Goal: Answer question/provide support: Share knowledge or assist other users

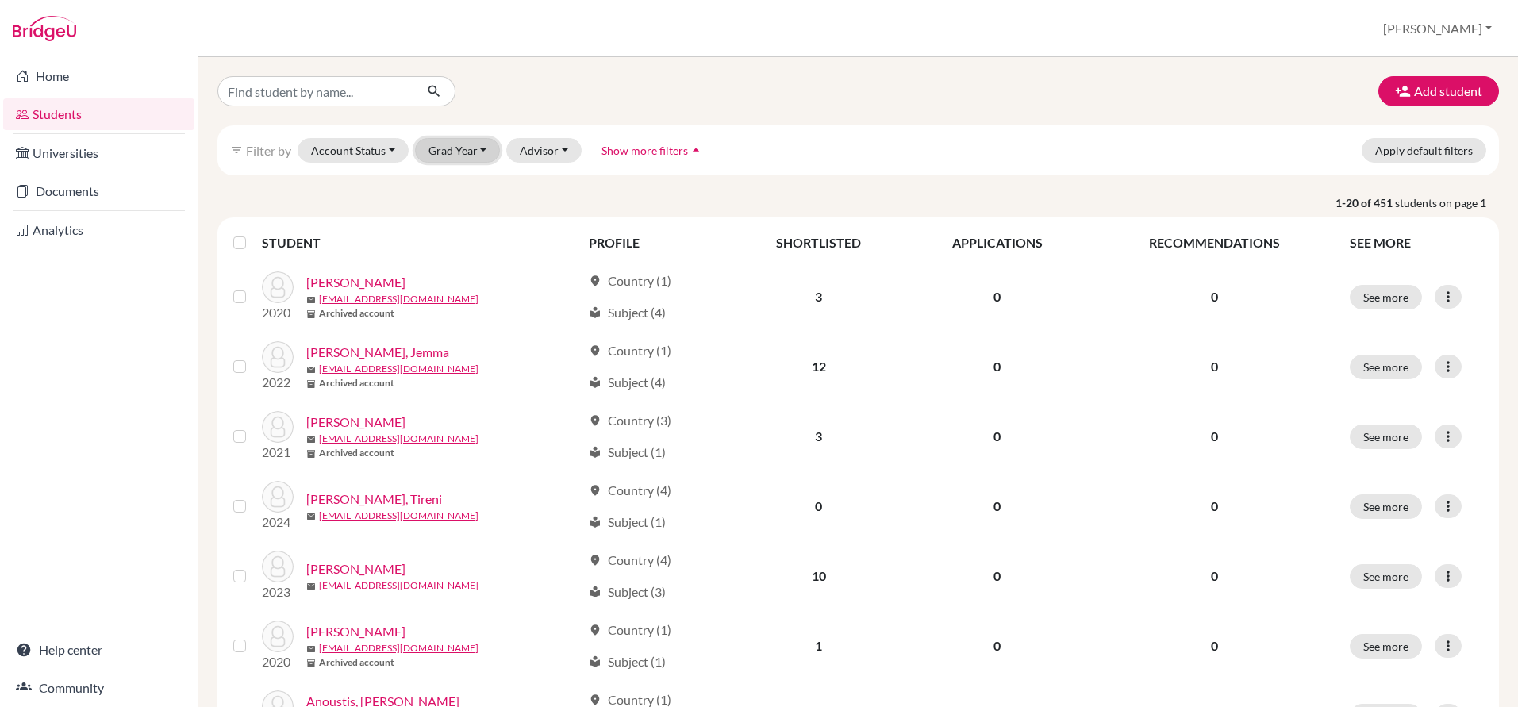
click at [489, 145] on button "Grad Year" at bounding box center [458, 150] width 86 height 25
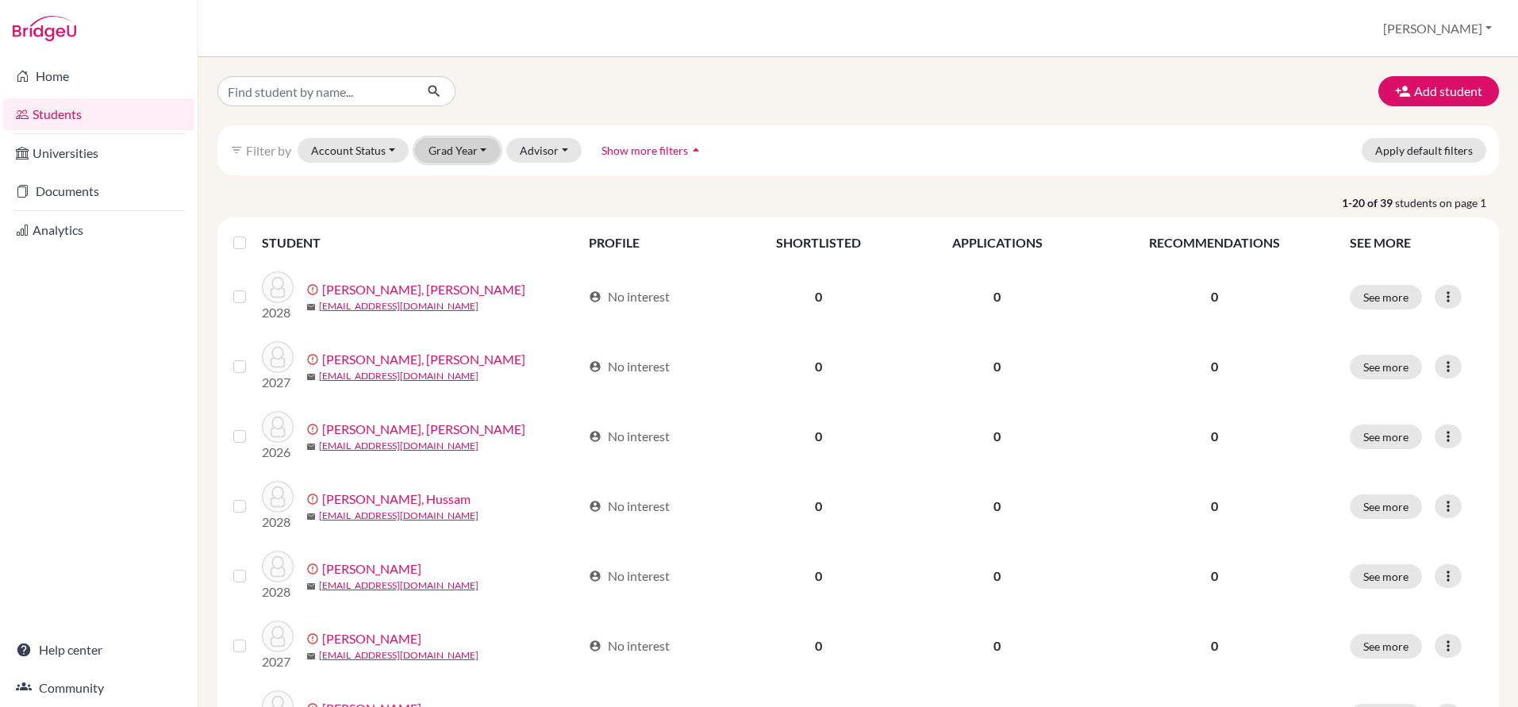
click at [462, 144] on button "Grad Year" at bounding box center [458, 150] width 86 height 25
click at [461, 208] on span "2027" at bounding box center [449, 209] width 29 height 19
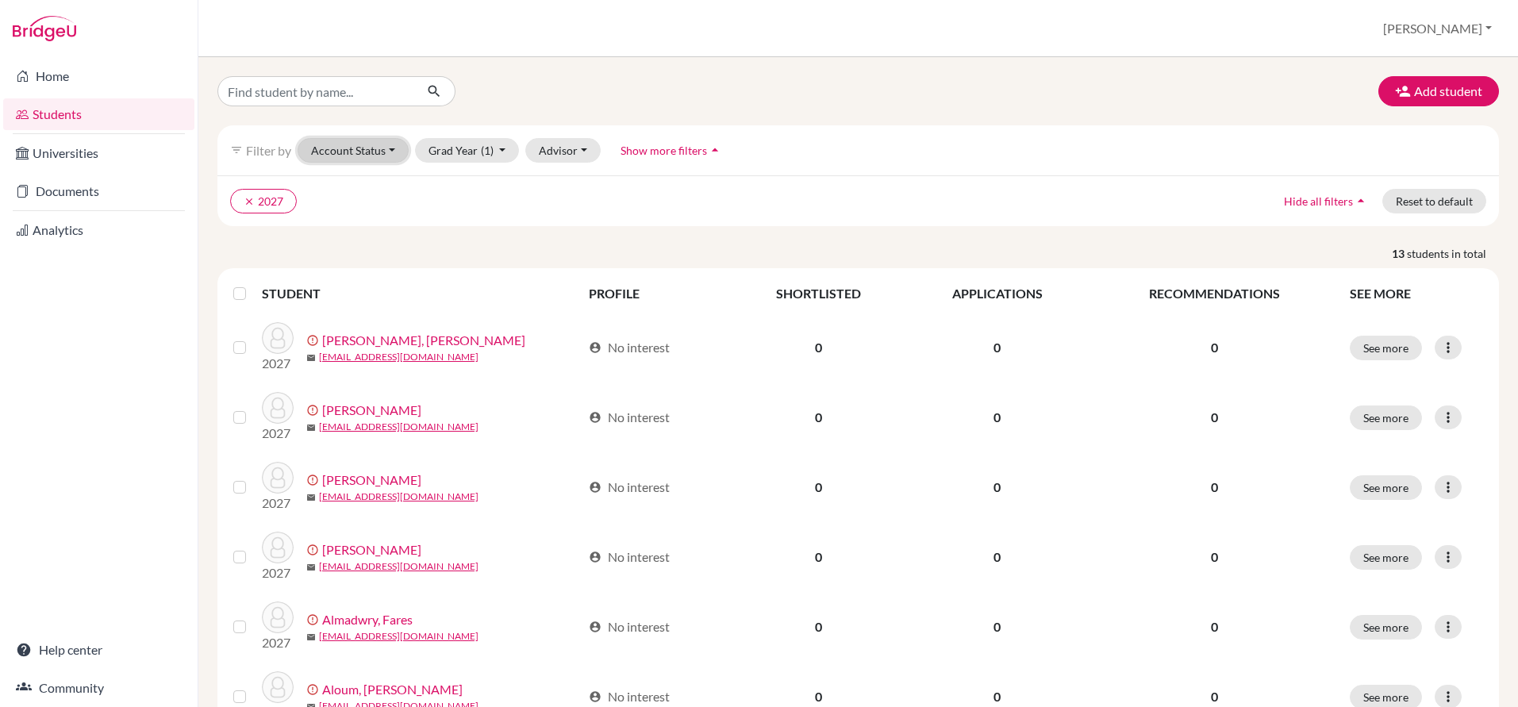
click at [362, 153] on button "Account Status" at bounding box center [352, 150] width 111 height 25
click at [355, 245] on span "Registered" at bounding box center [346, 248] width 59 height 19
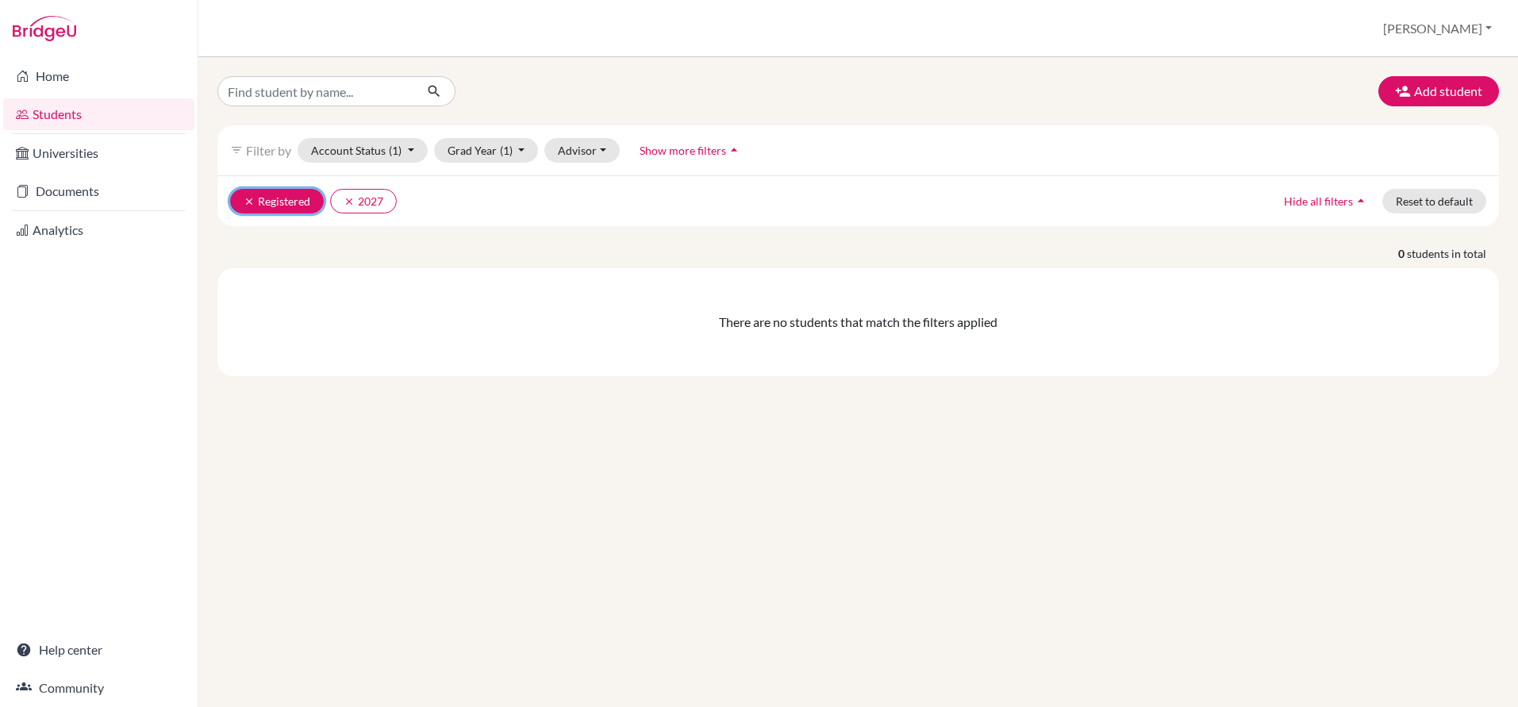
click at [246, 201] on icon "clear" at bounding box center [249, 201] width 11 height 11
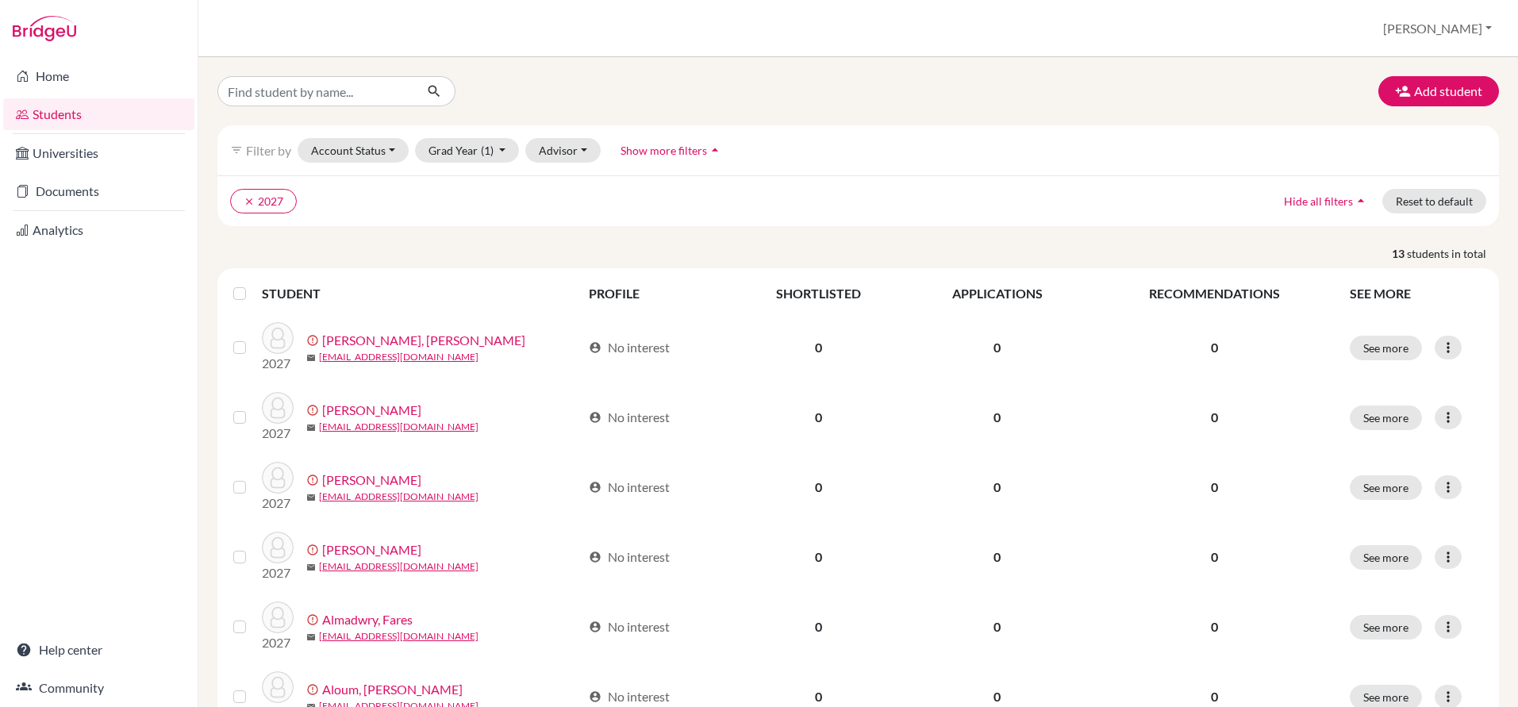
click at [252, 284] on label at bounding box center [252, 284] width 0 height 0
click at [0, 0] on input "checkbox" at bounding box center [0, 0] width 0 height 0
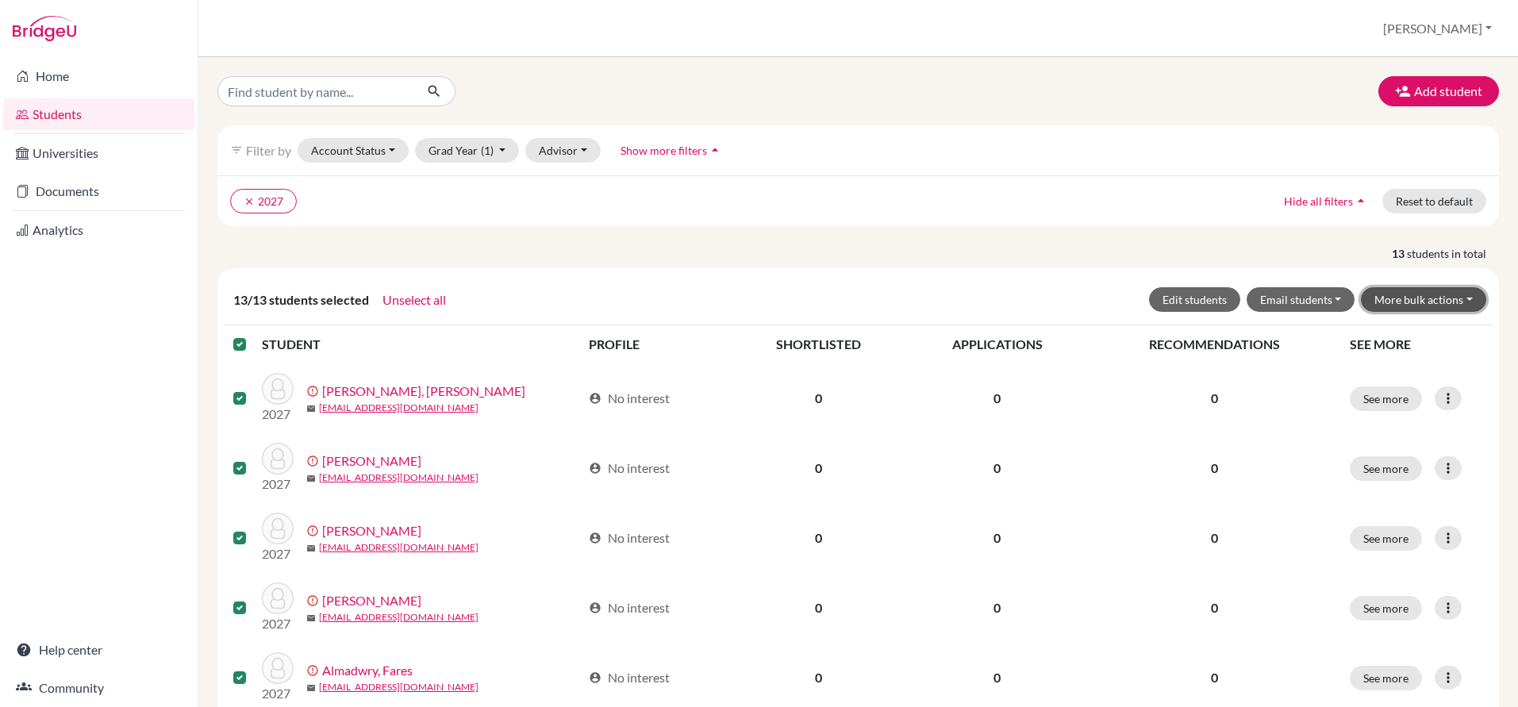
click at [1395, 299] on button "More bulk actions" at bounding box center [1422, 299] width 125 height 25
click at [1391, 384] on button "Resend invite email" at bounding box center [1413, 383] width 144 height 25
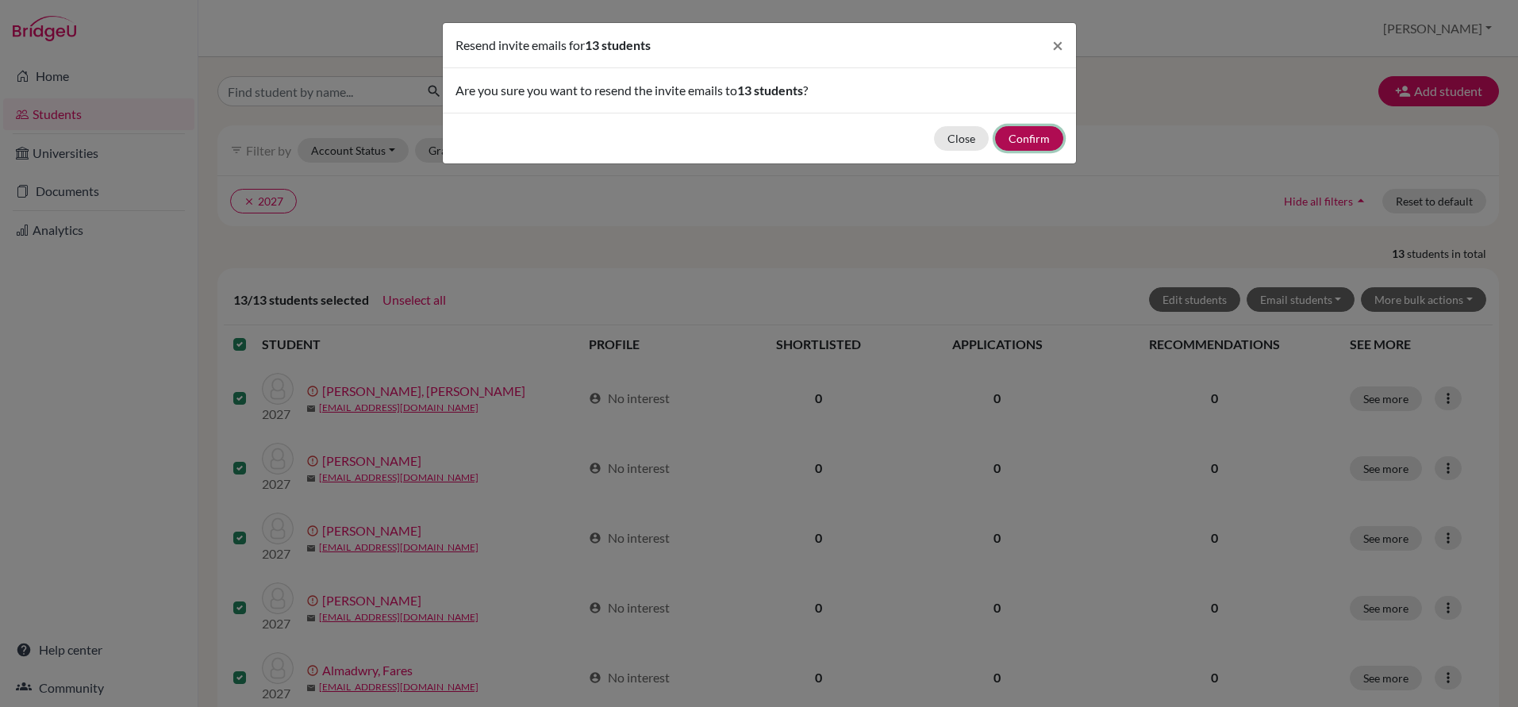
click at [1030, 126] on button "Confirm" at bounding box center [1029, 138] width 68 height 25
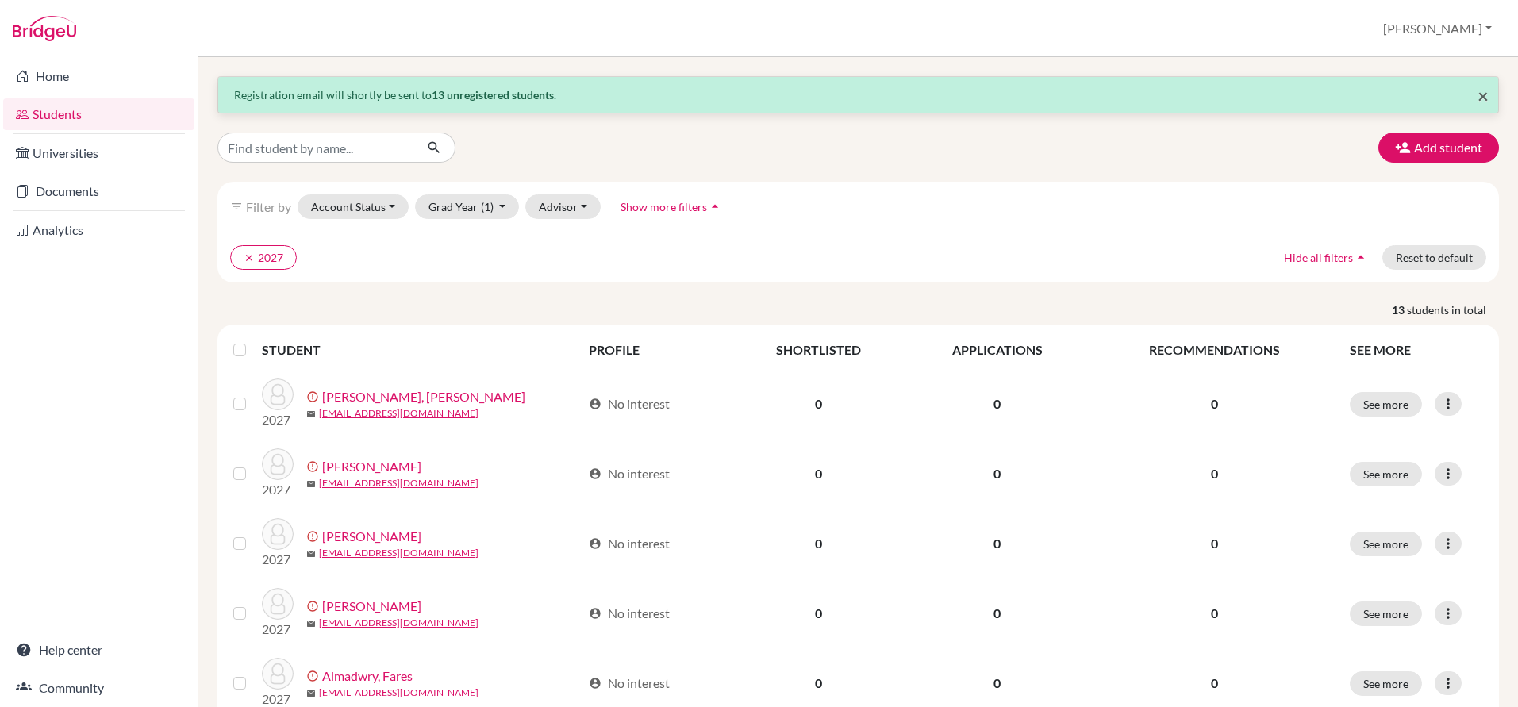
click at [1483, 95] on span "×" at bounding box center [1482, 95] width 11 height 23
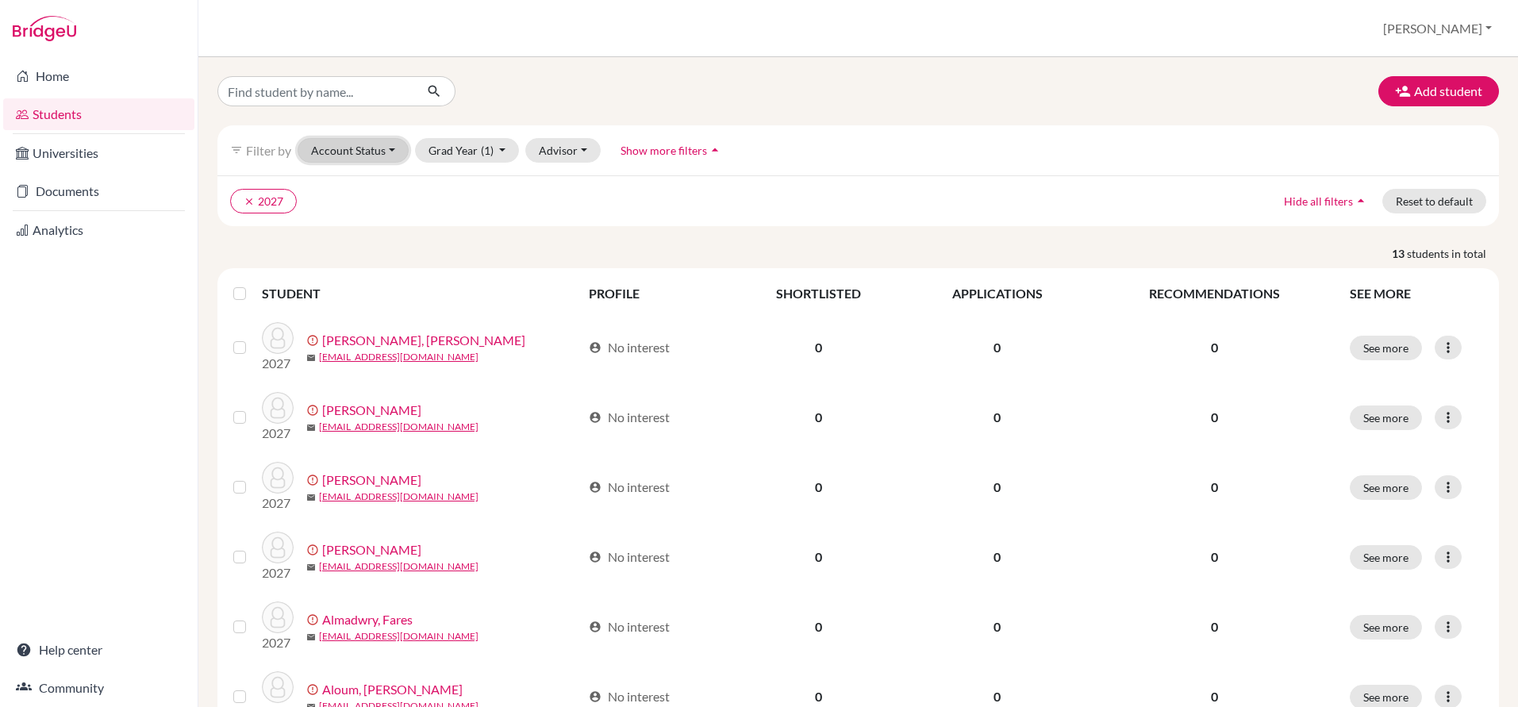
click at [382, 154] on button "Account Status" at bounding box center [352, 150] width 111 height 25
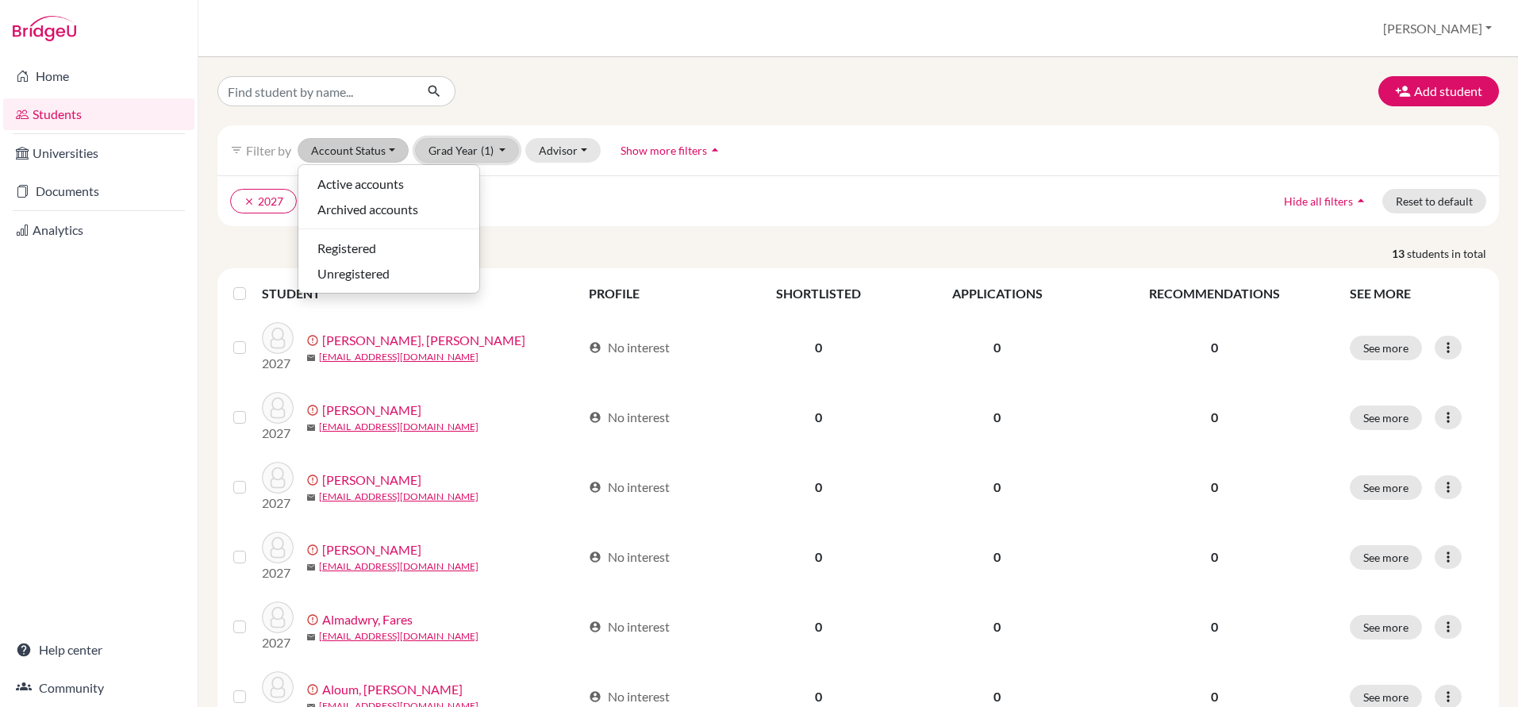
click at [459, 148] on button "Grad Year (1)" at bounding box center [467, 150] width 105 height 25
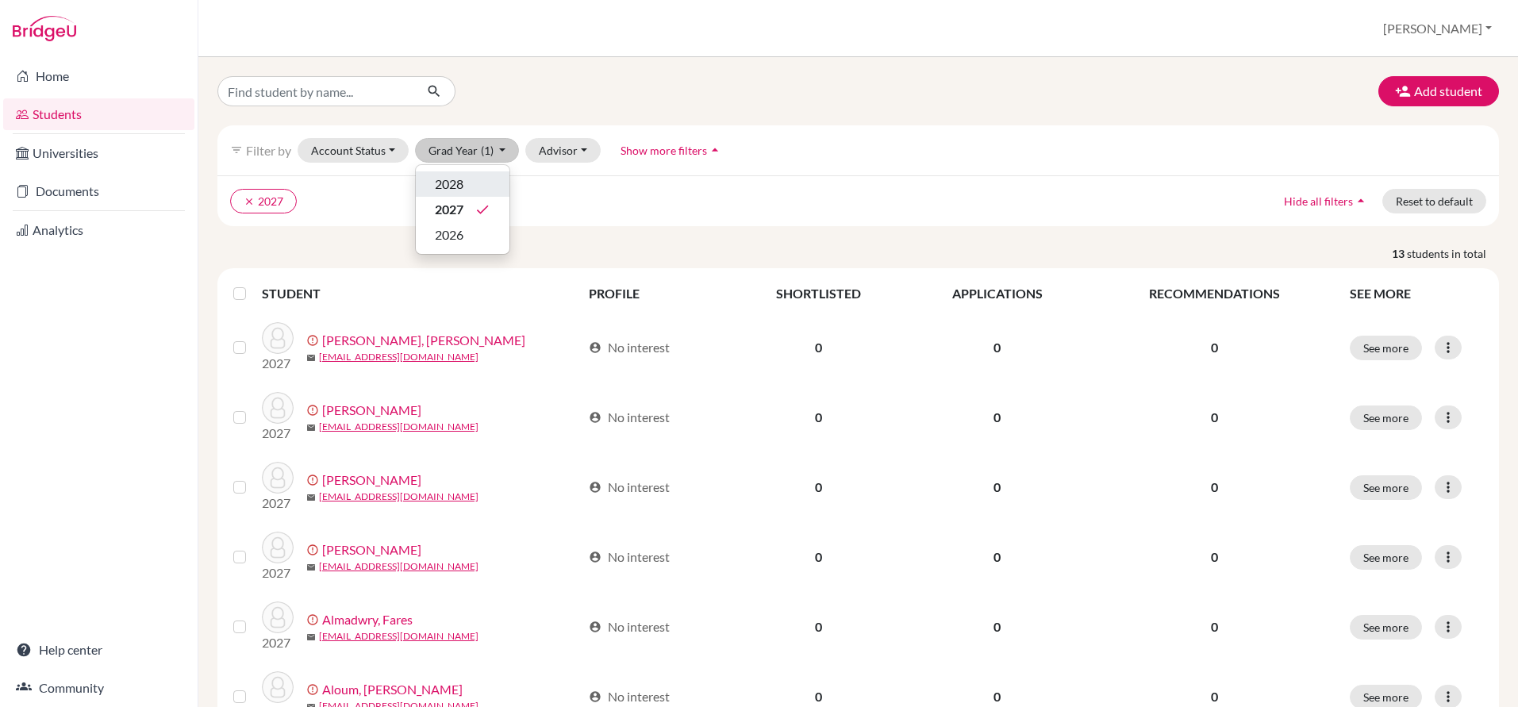
click at [454, 183] on span "2028" at bounding box center [449, 184] width 29 height 19
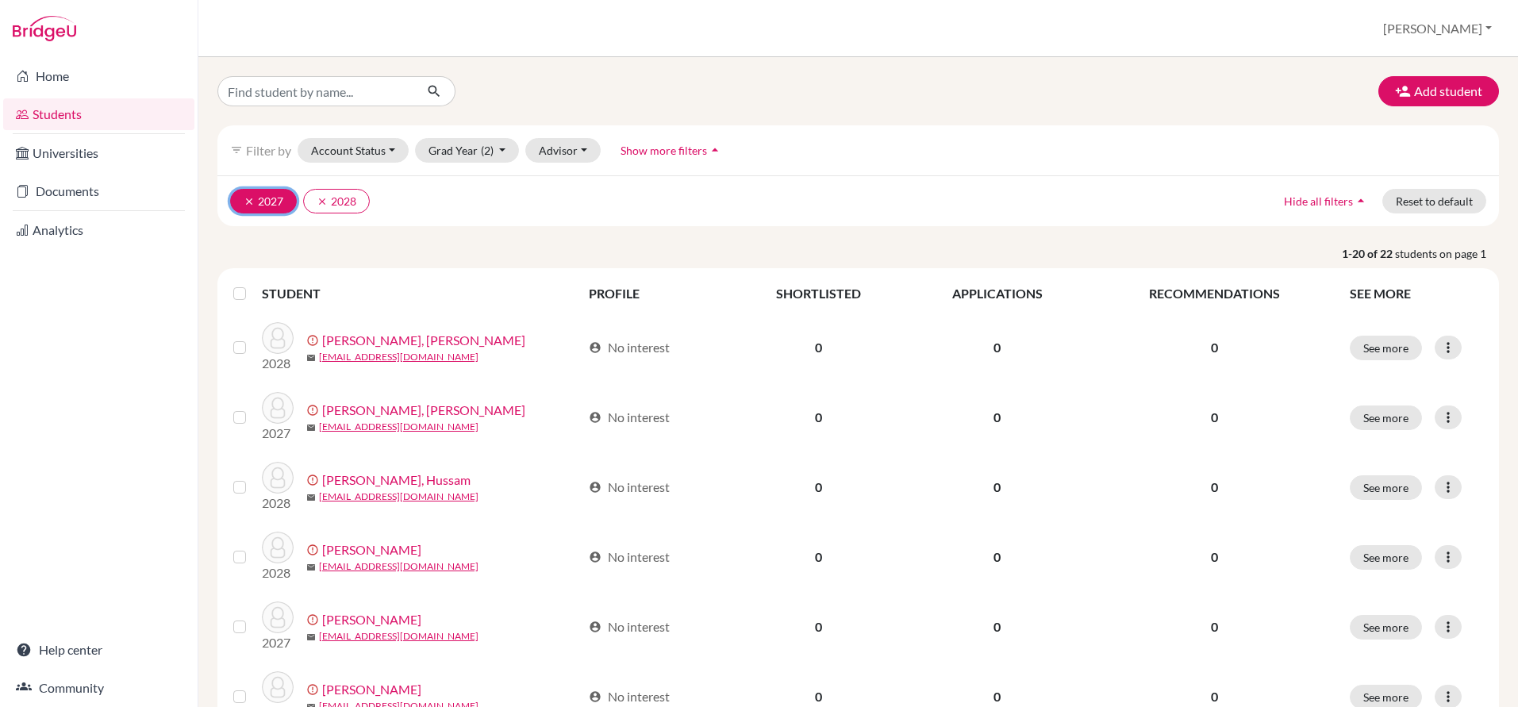
click at [248, 198] on icon "clear" at bounding box center [249, 201] width 11 height 11
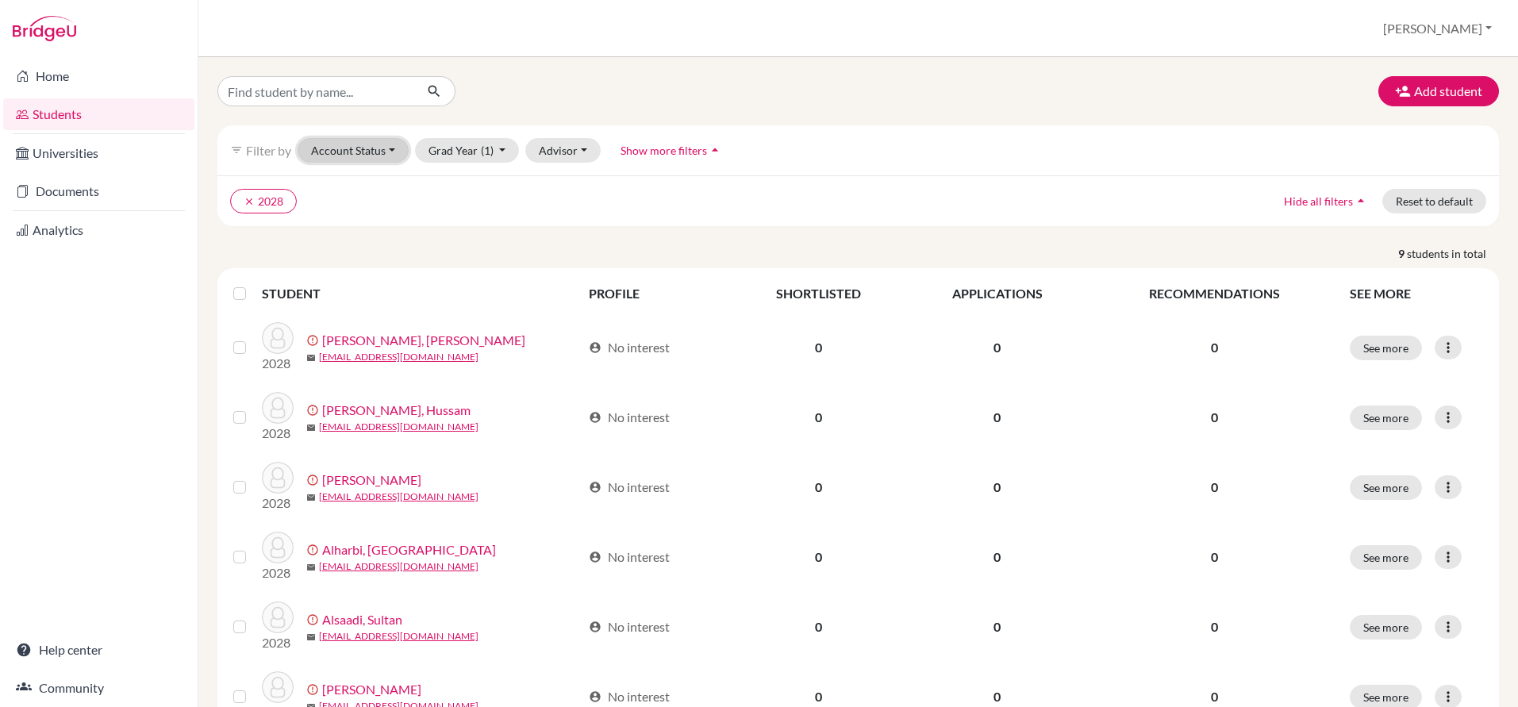
click at [376, 152] on button "Account Status" at bounding box center [352, 150] width 111 height 25
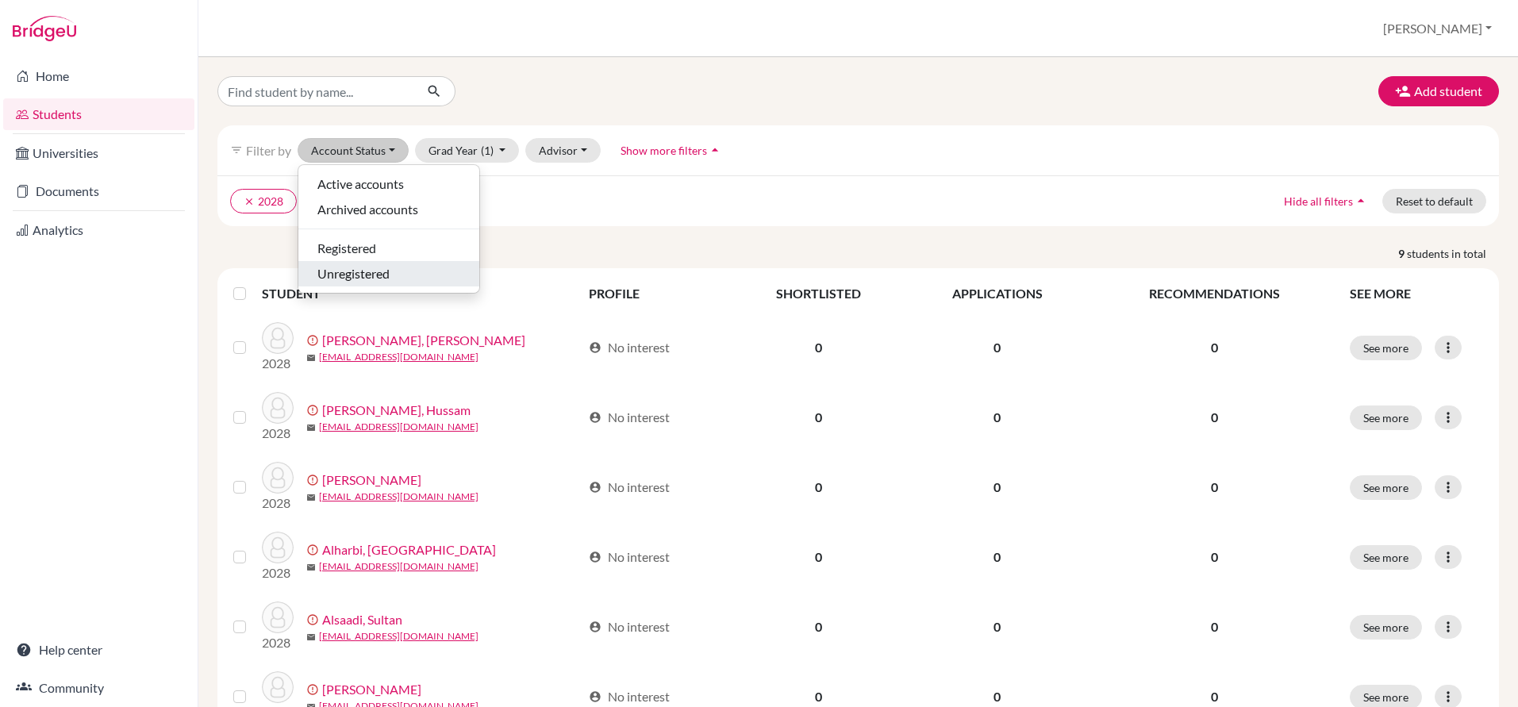
click at [350, 277] on span "Unregistered" at bounding box center [353, 273] width 72 height 19
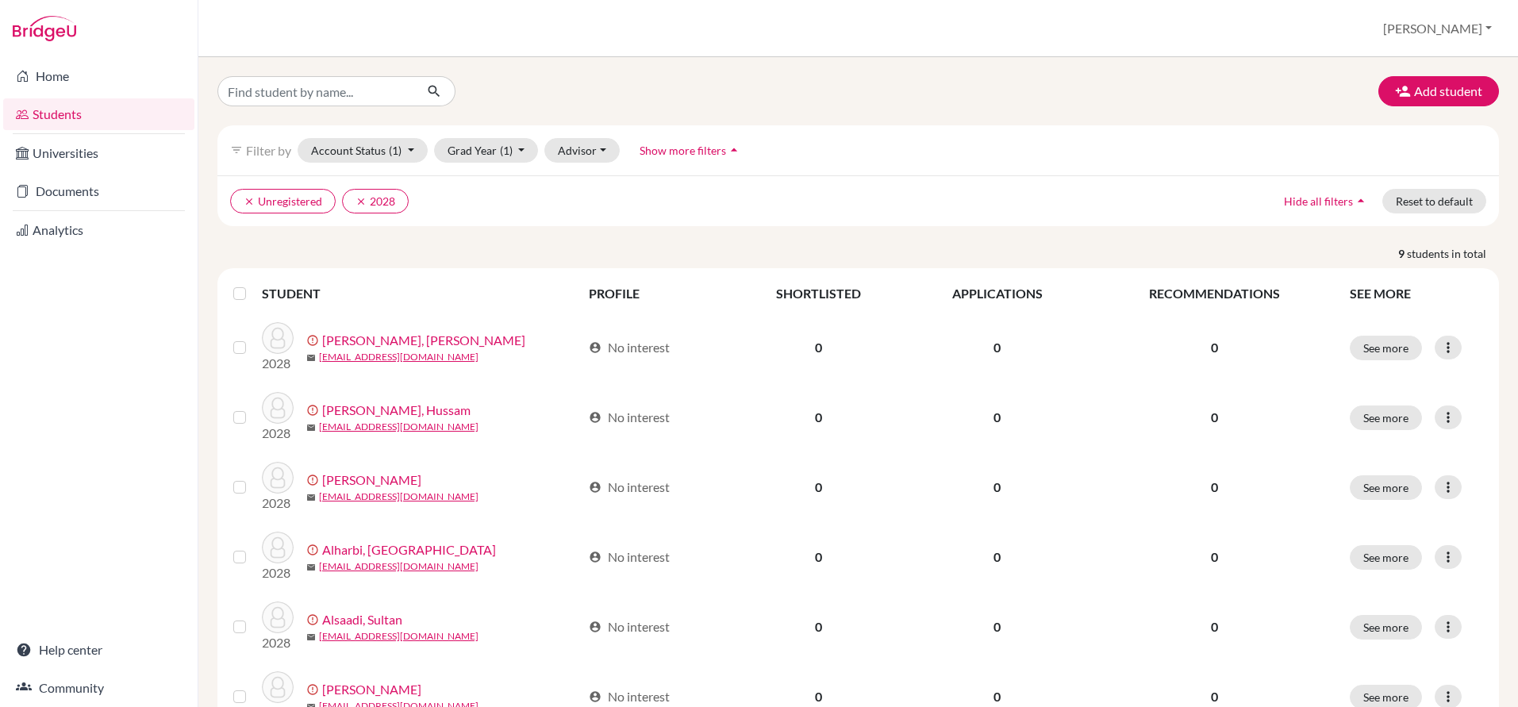
click at [252, 284] on label at bounding box center [252, 284] width 0 height 0
click at [0, 0] on input "checkbox" at bounding box center [0, 0] width 0 height 0
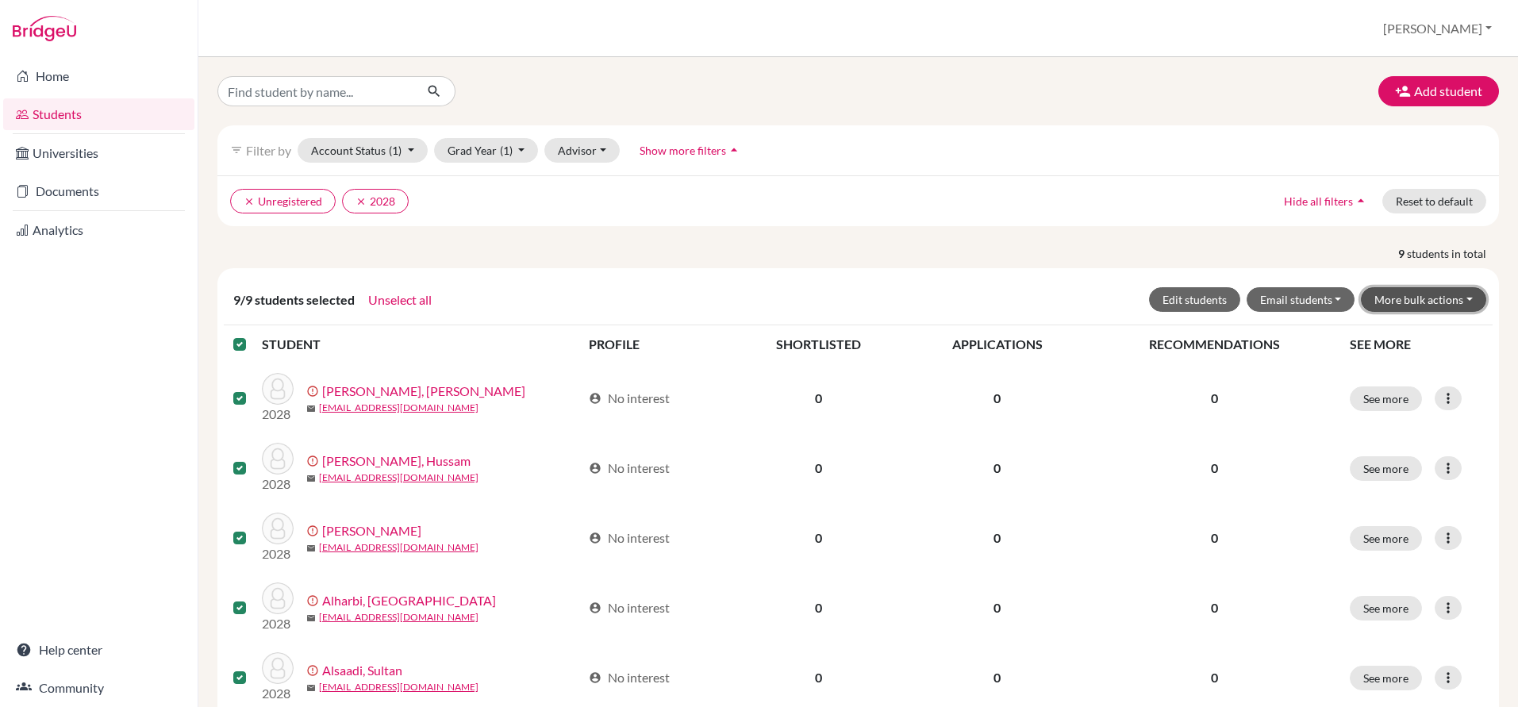
click at [1412, 303] on button "More bulk actions" at bounding box center [1422, 299] width 125 height 25
click at [1389, 386] on button "Resend invite email" at bounding box center [1413, 383] width 144 height 25
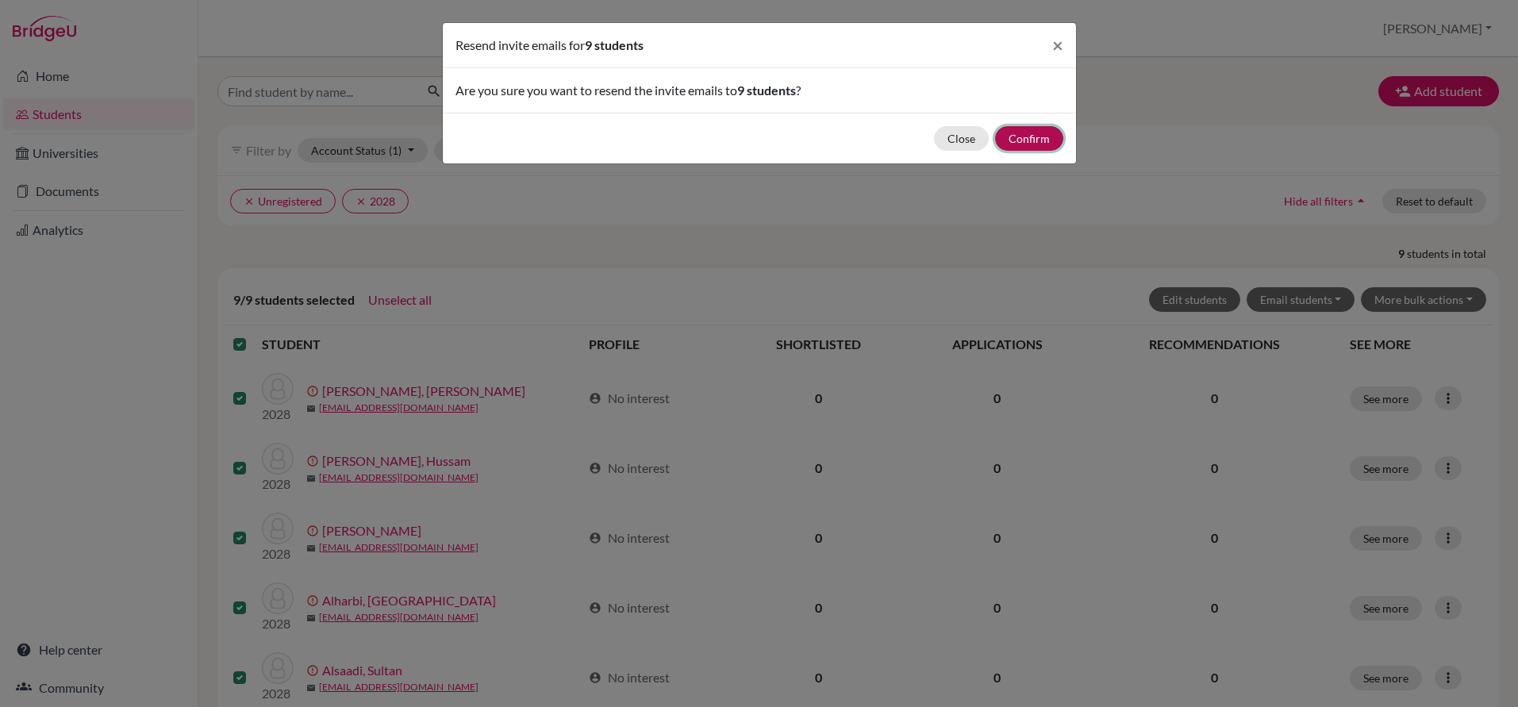
click at [1027, 136] on button "Confirm" at bounding box center [1029, 138] width 68 height 25
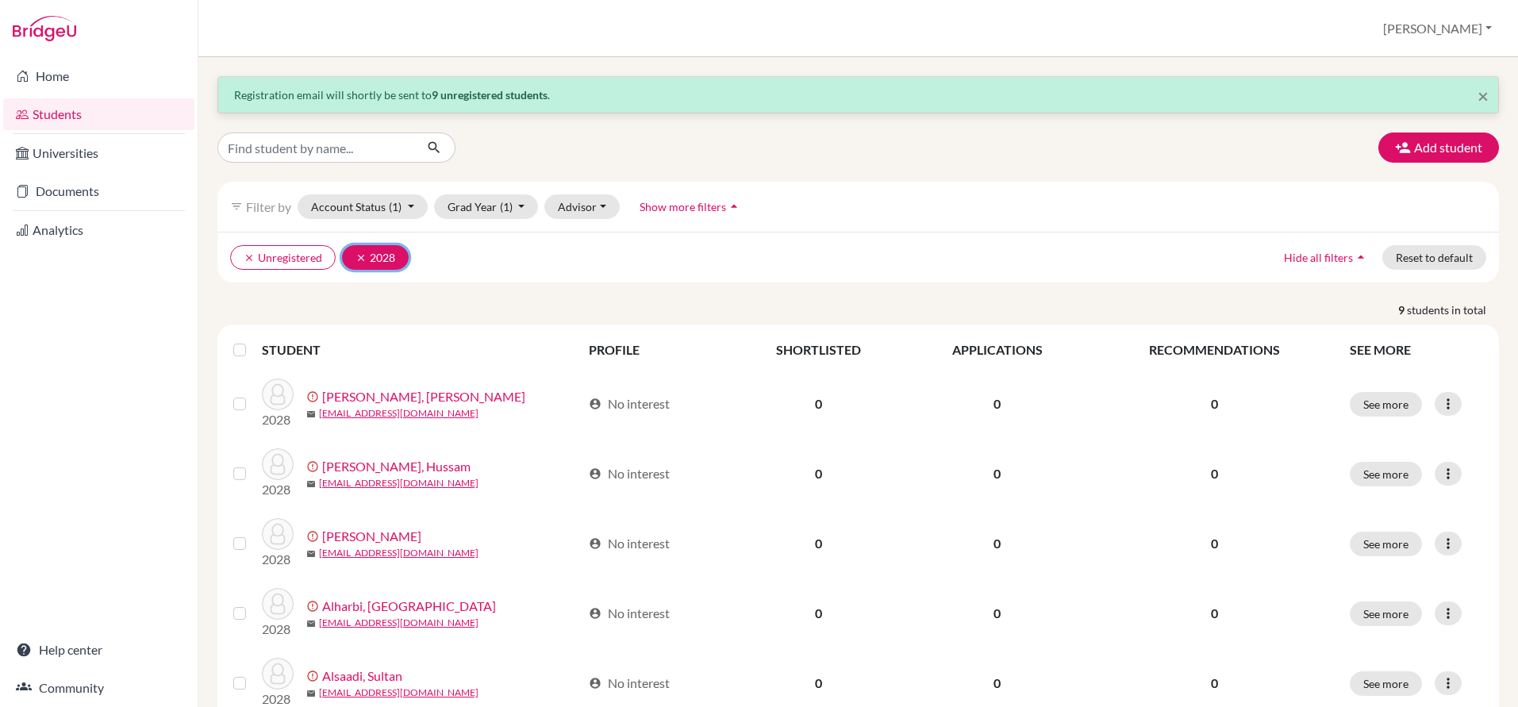
click at [360, 255] on icon "clear" at bounding box center [360, 257] width 11 height 11
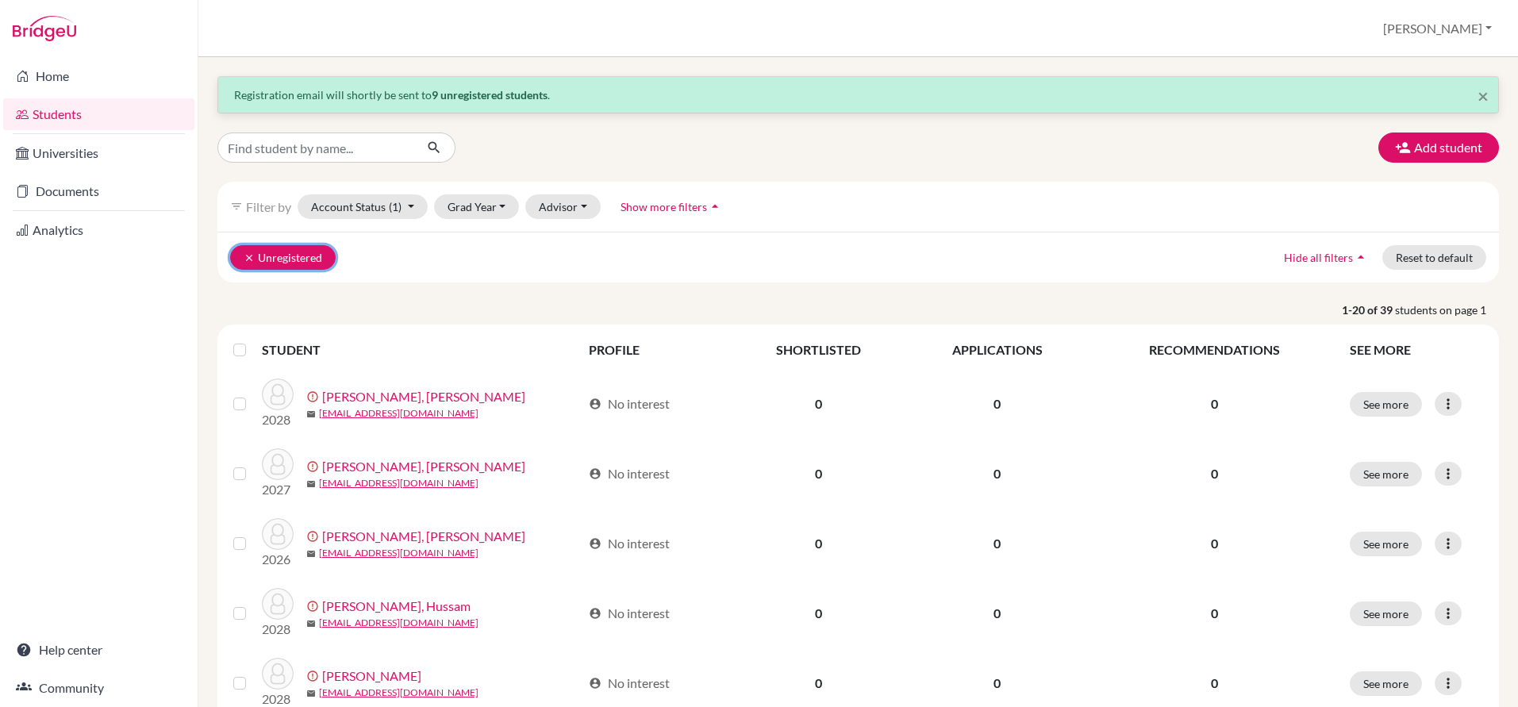
click at [245, 254] on icon "clear" at bounding box center [249, 257] width 11 height 11
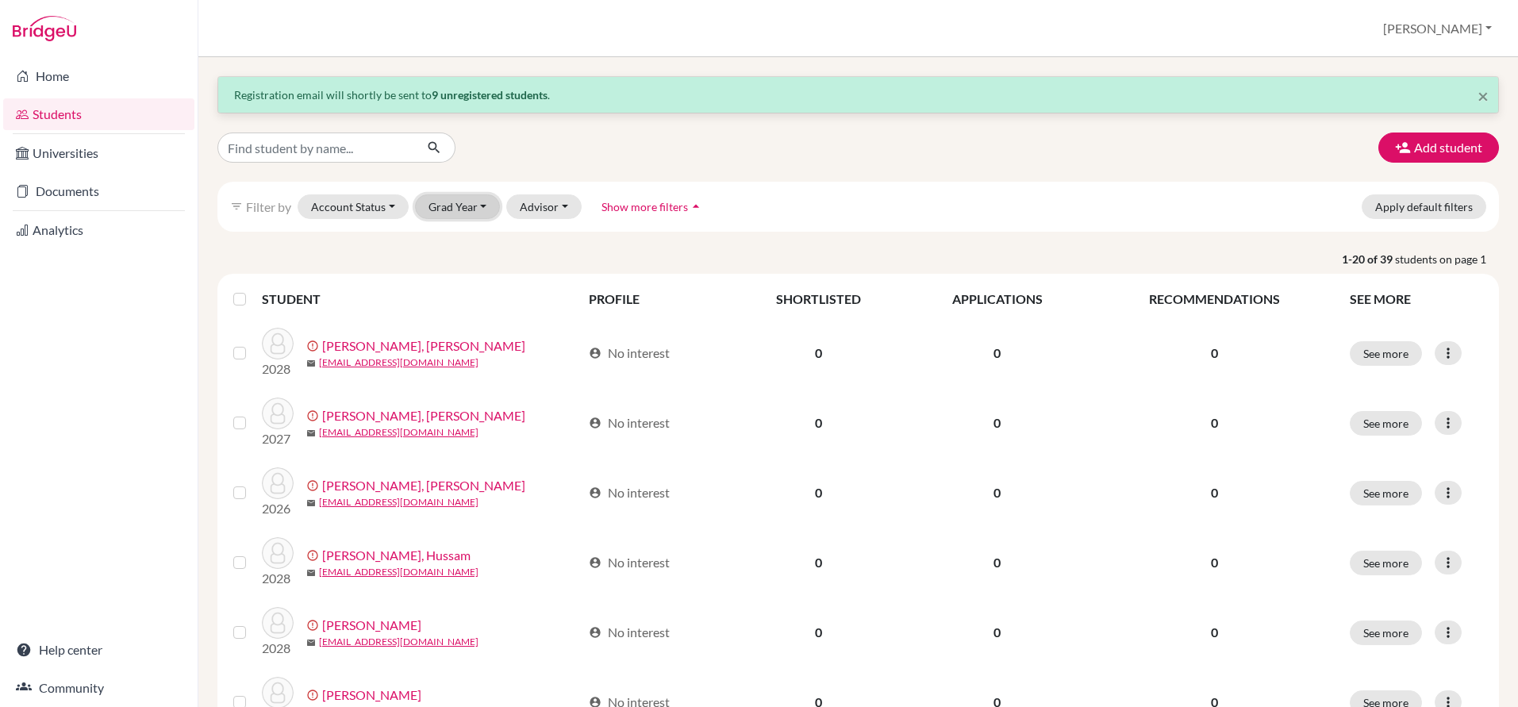
click at [467, 210] on button "Grad Year" at bounding box center [458, 206] width 86 height 25
click at [459, 290] on span "2026" at bounding box center [449, 291] width 29 height 19
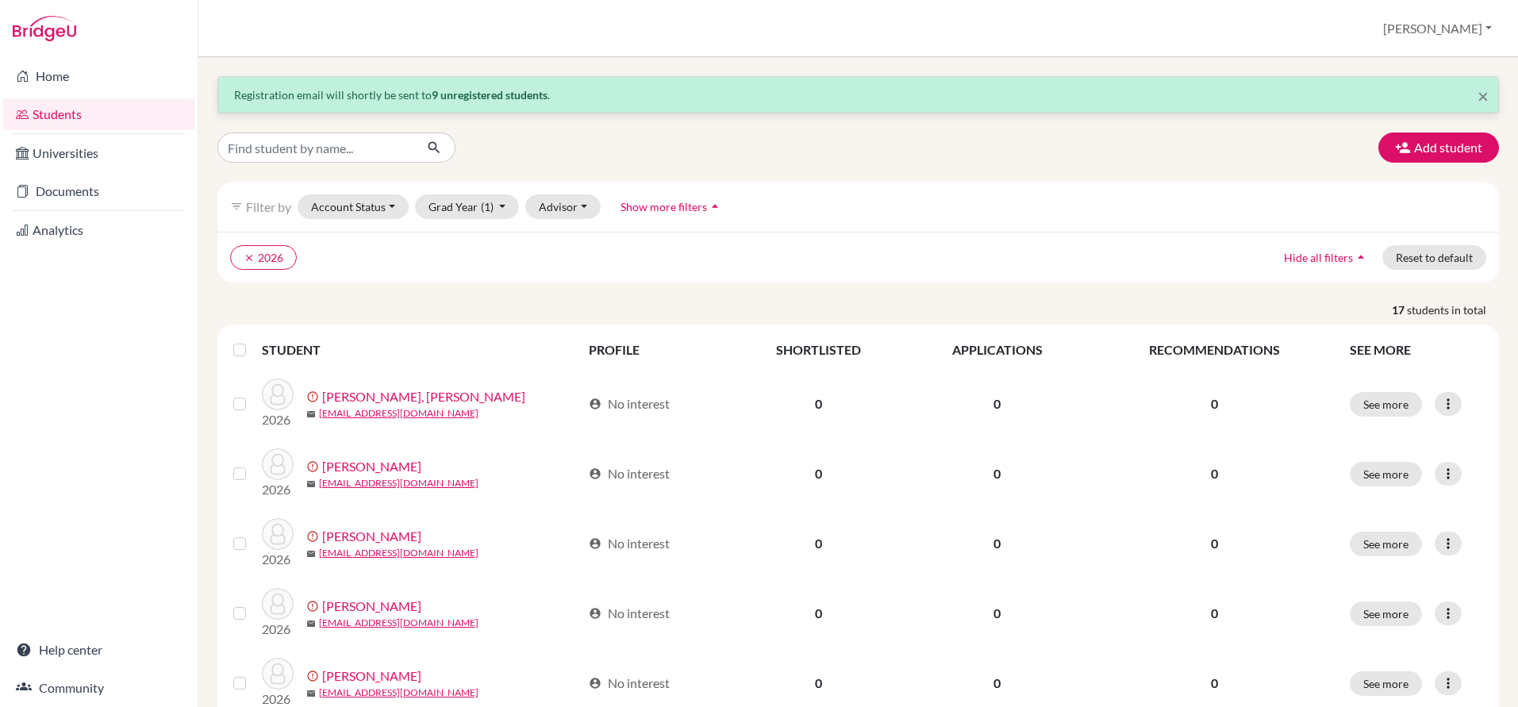
click at [252, 340] on label at bounding box center [252, 340] width 0 height 0
click at [0, 0] on input "checkbox" at bounding box center [0, 0] width 0 height 0
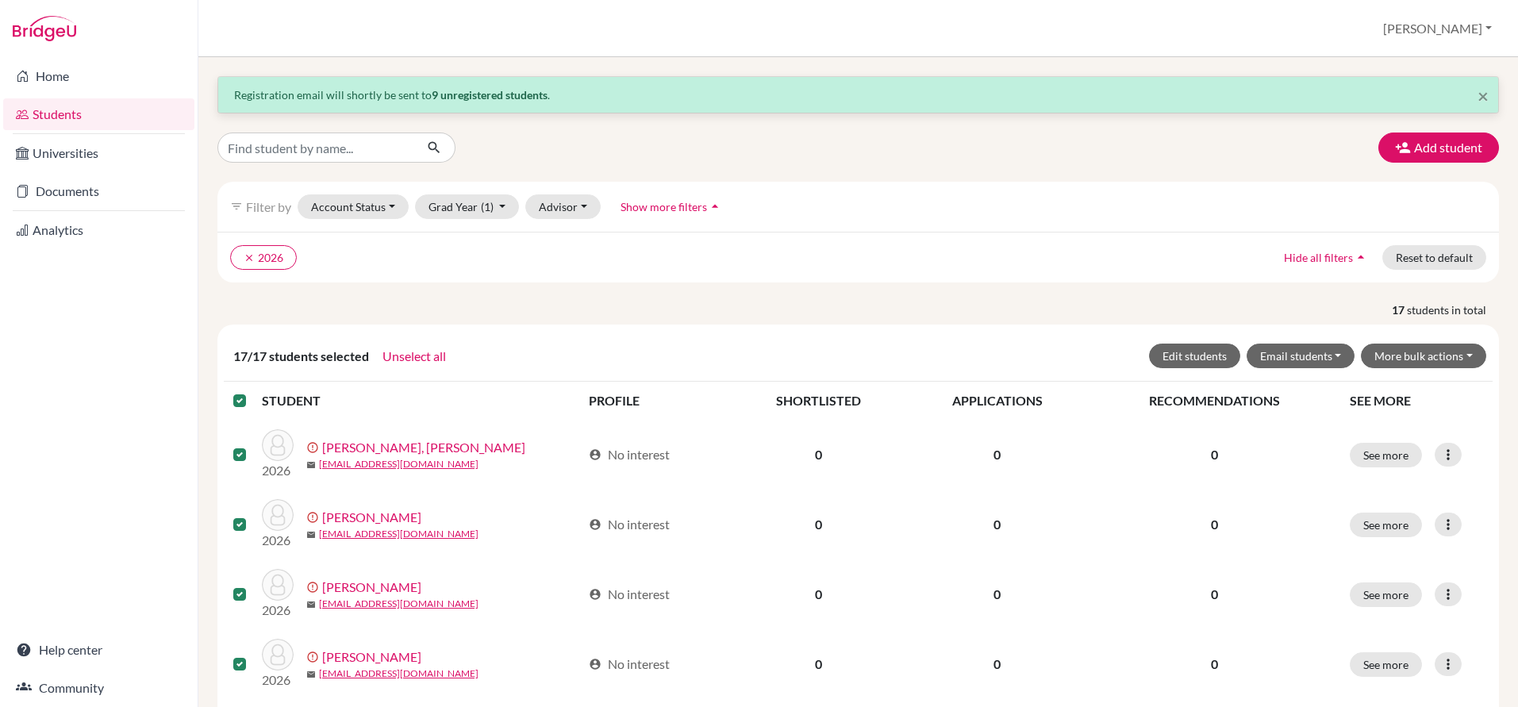
click at [252, 391] on label at bounding box center [252, 391] width 0 height 0
click at [0, 0] on input "checkbox" at bounding box center [0, 0] width 0 height 0
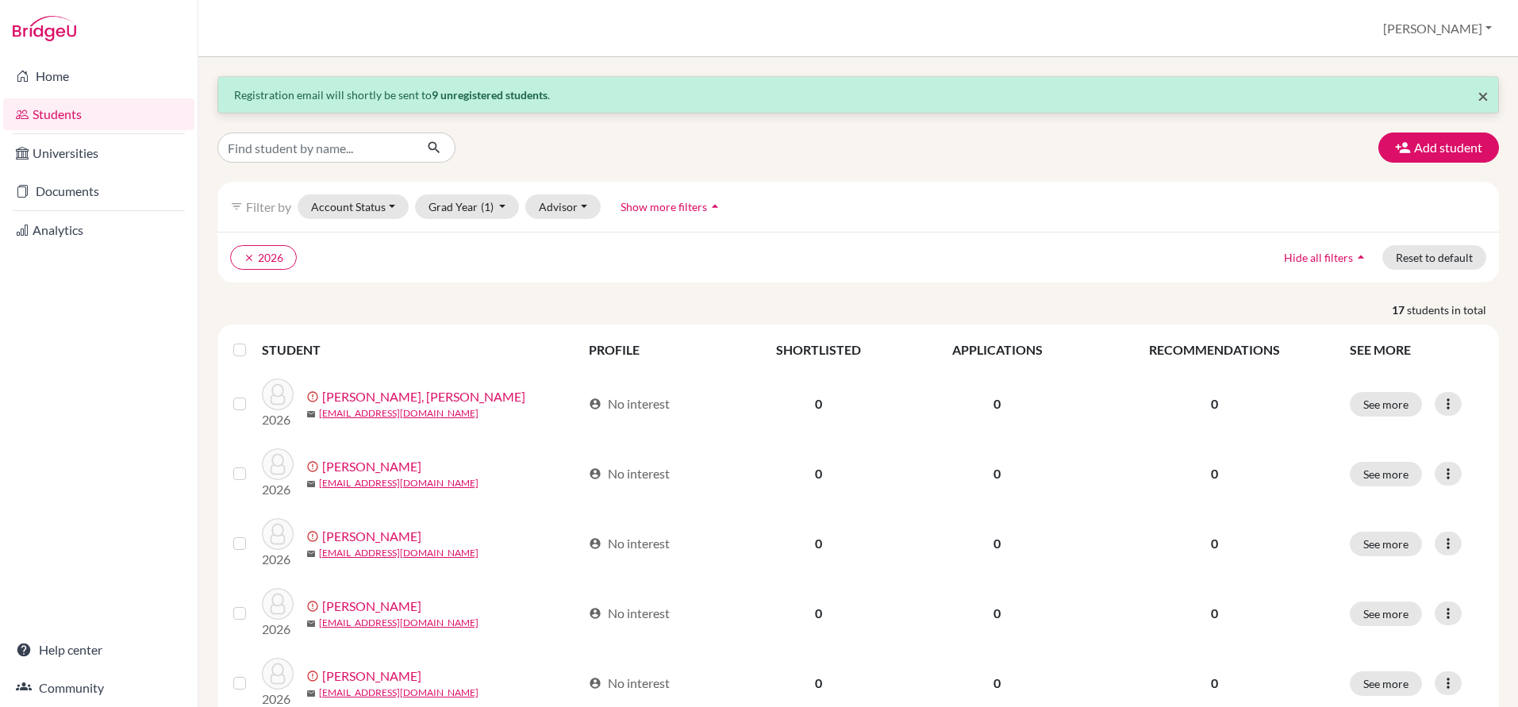
click at [1483, 94] on span "×" at bounding box center [1482, 95] width 11 height 23
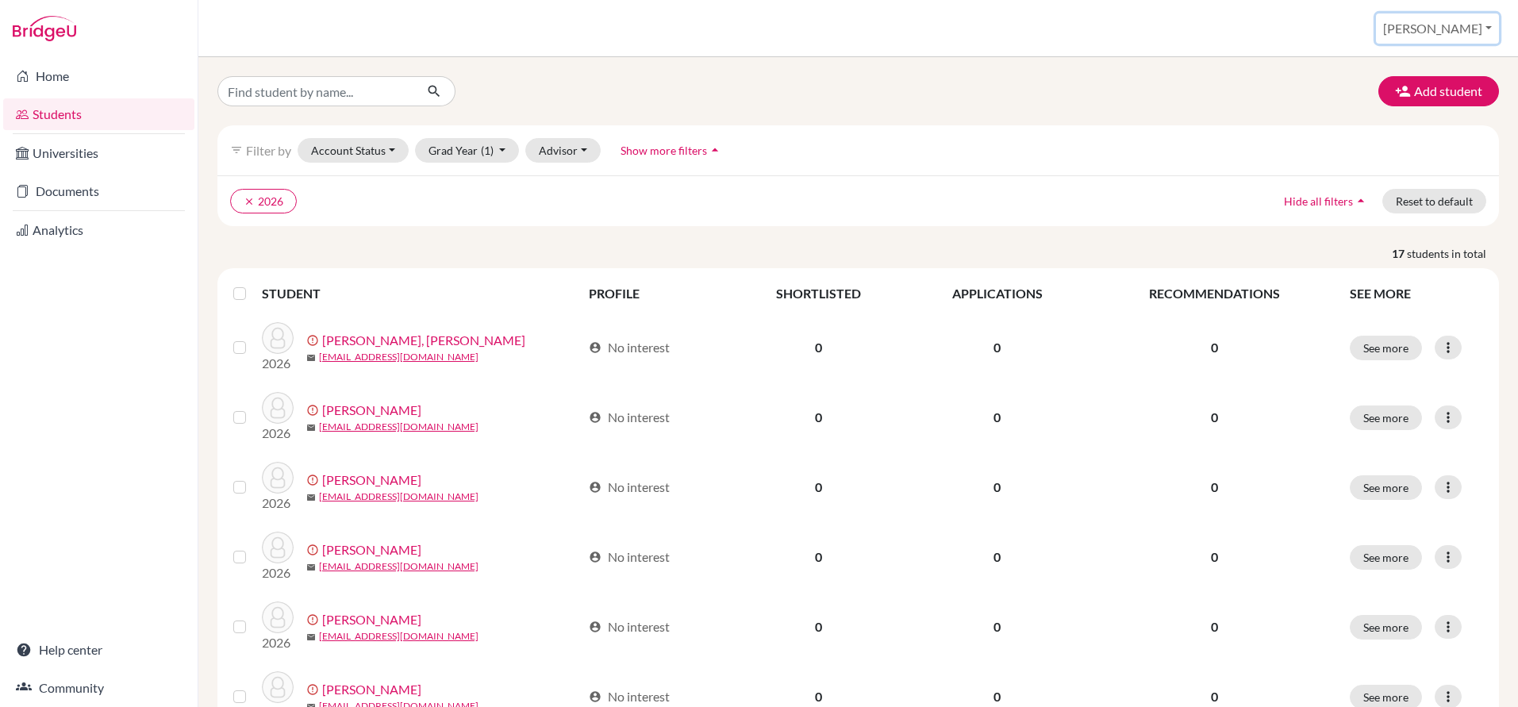
click at [1476, 22] on button "[PERSON_NAME]" at bounding box center [1437, 28] width 123 height 30
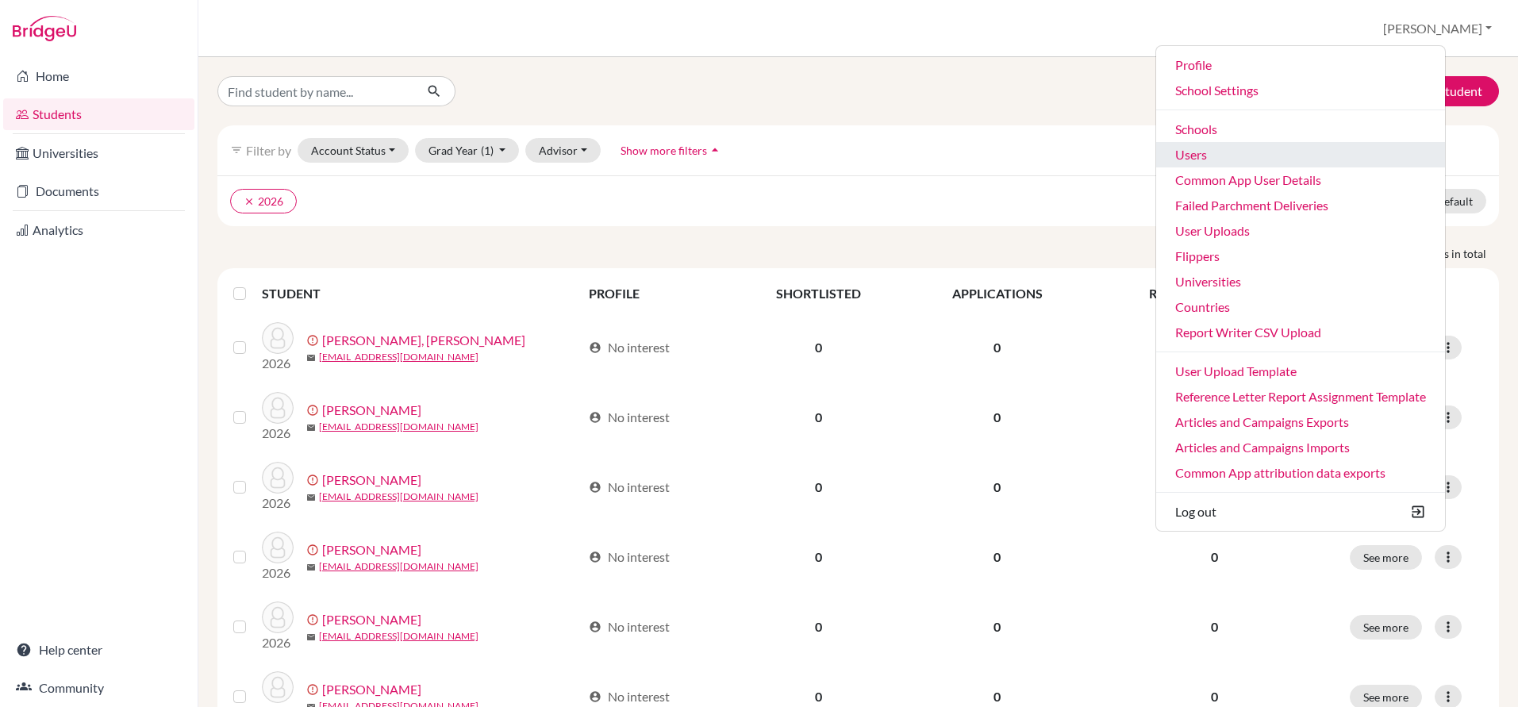
click at [1249, 153] on link "Users" at bounding box center [1300, 154] width 289 height 25
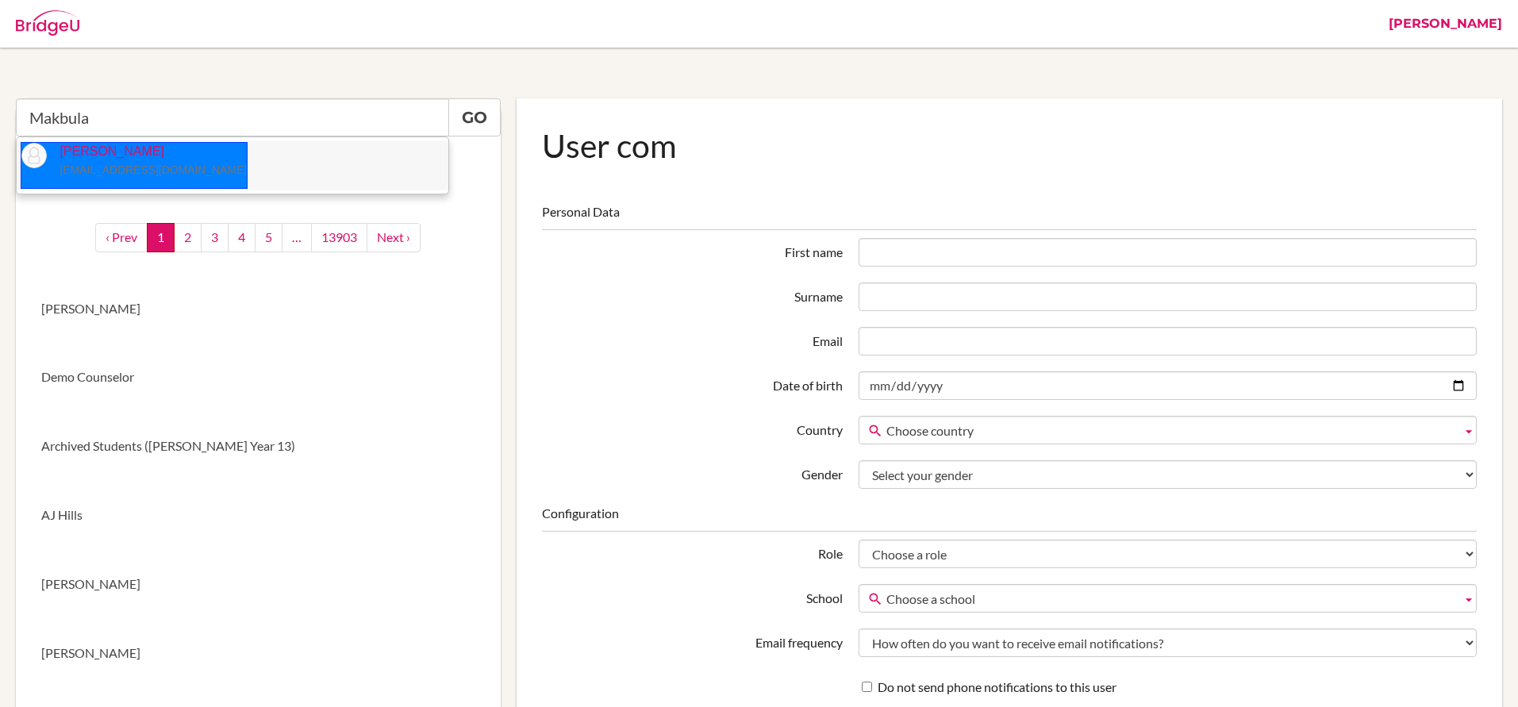
click at [105, 156] on p "Makbula Obaid makbula.obaid@twa.edu.sa" at bounding box center [147, 161] width 200 height 36
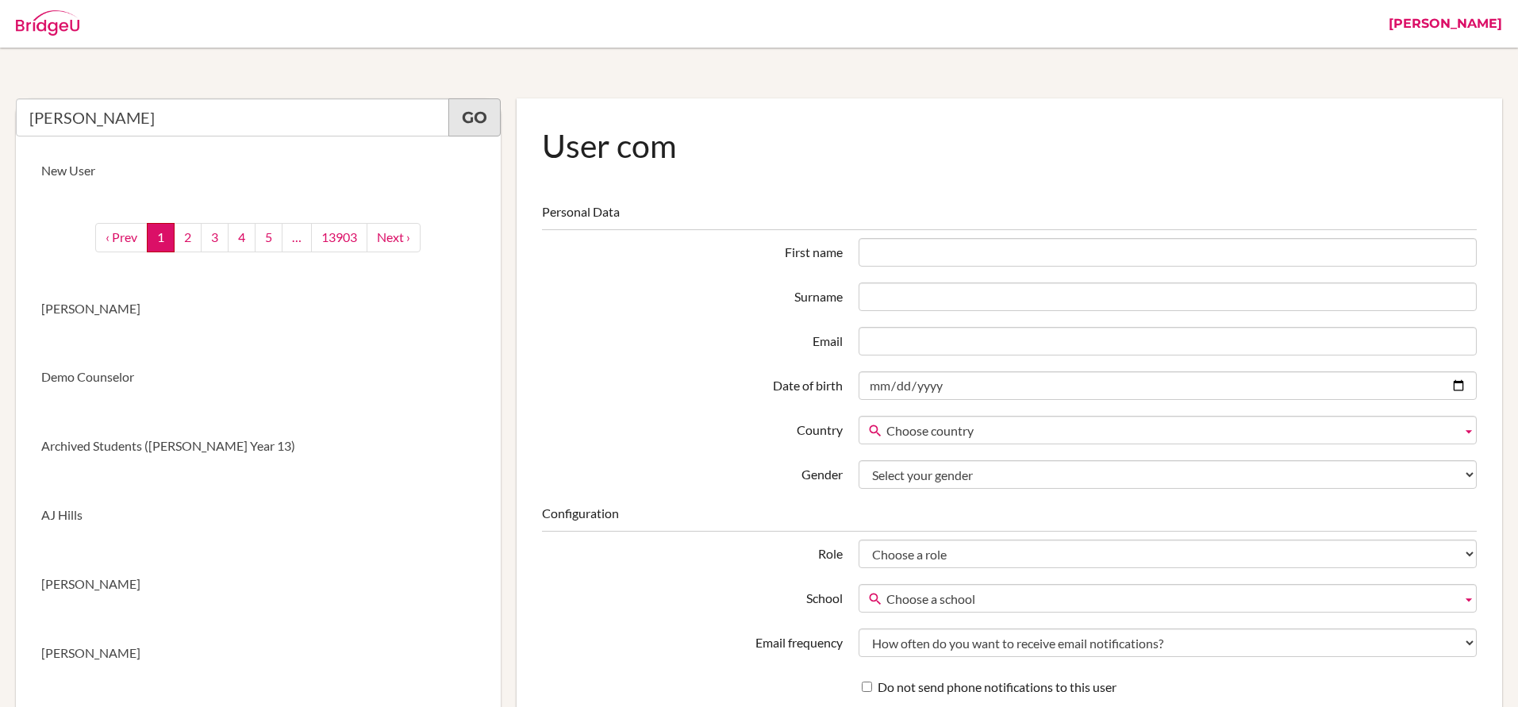
type input "Makbula Obaid"
click at [478, 117] on link "Go" at bounding box center [474, 117] width 52 height 38
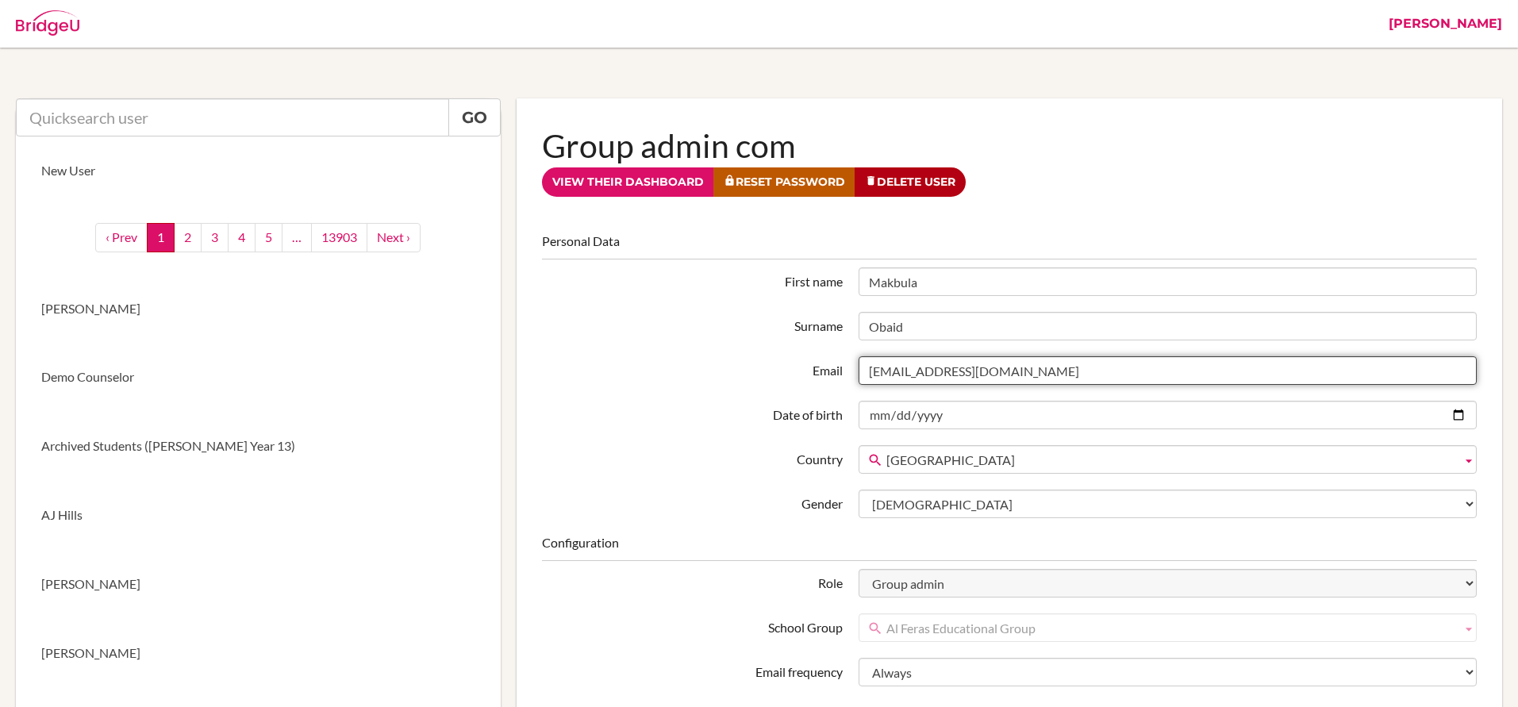
drag, startPoint x: 1046, startPoint y: 371, endPoint x: 855, endPoint y: 372, distance: 190.4
click at [855, 372] on div "[EMAIL_ADDRESS][DOMAIN_NAME]" at bounding box center [1167, 370] width 634 height 29
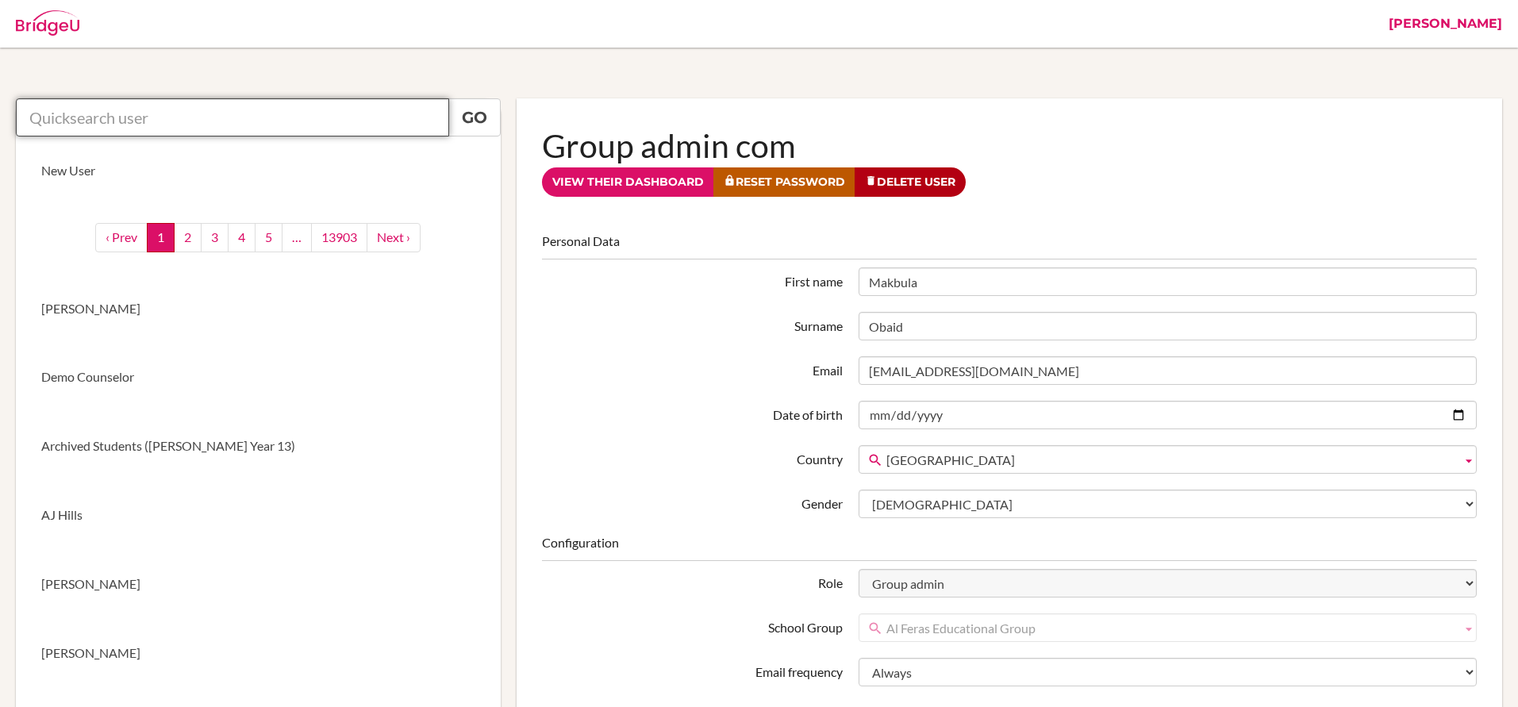
click at [194, 113] on input "text" at bounding box center [232, 117] width 433 height 38
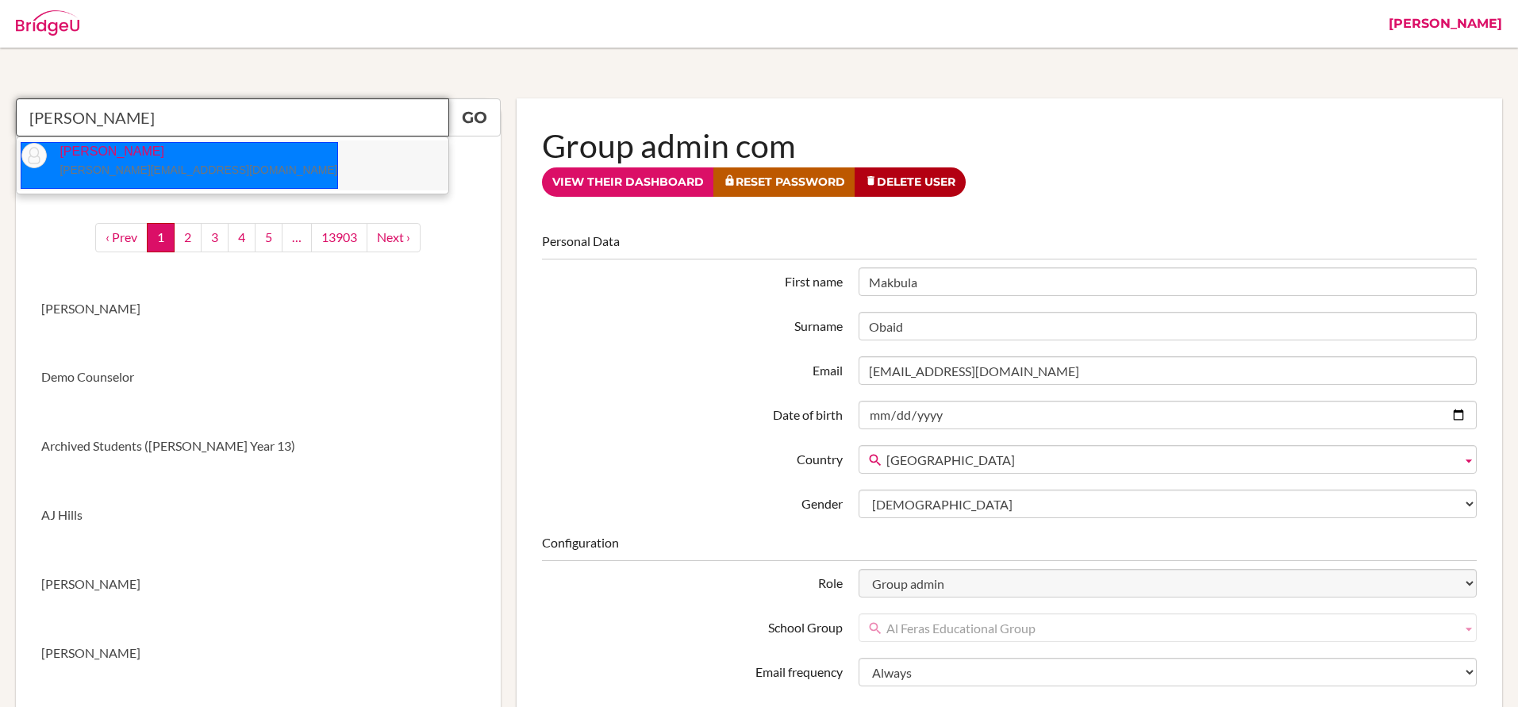
click at [106, 163] on small "[PERSON_NAME][EMAIL_ADDRESS][DOMAIN_NAME]" at bounding box center [198, 169] width 278 height 13
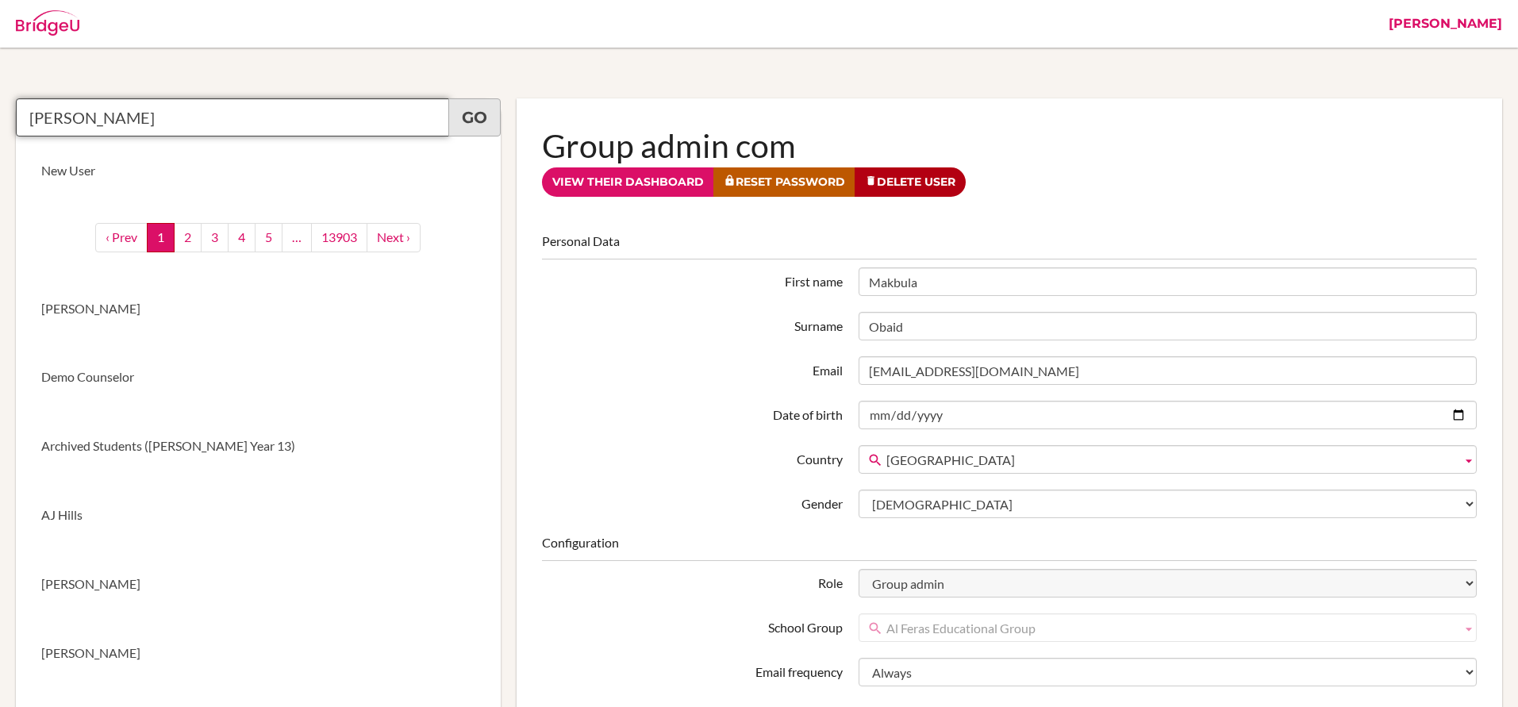
type input "James Siambi"
click at [471, 117] on link "Go" at bounding box center [474, 117] width 52 height 38
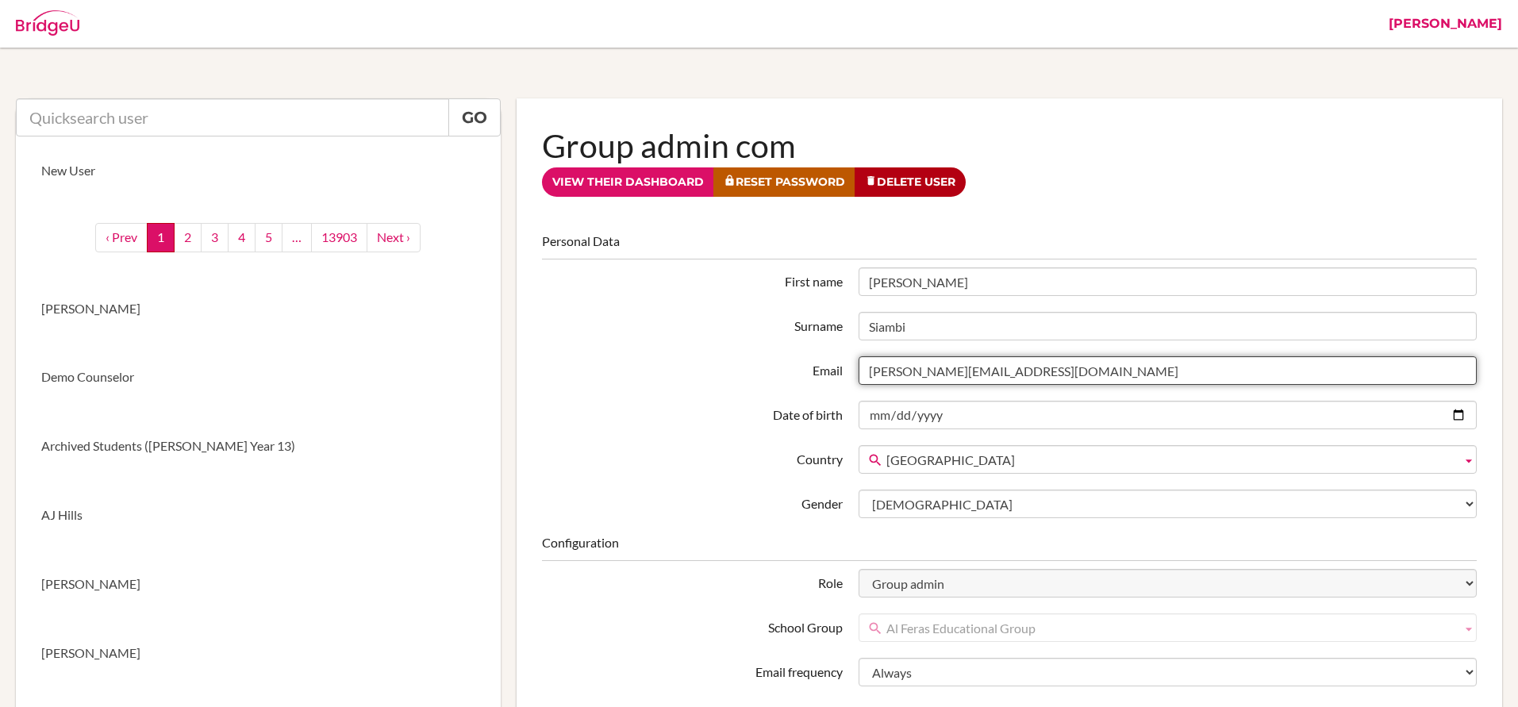
drag, startPoint x: 1001, startPoint y: 374, endPoint x: 845, endPoint y: 373, distance: 156.3
click at [845, 373] on div "Email [PERSON_NAME][EMAIL_ADDRESS][DOMAIN_NAME]" at bounding box center [1009, 370] width 950 height 29
drag, startPoint x: 1045, startPoint y: 369, endPoint x: 823, endPoint y: 363, distance: 222.2
click at [823, 363] on div "Email makbula.obaid@twa.edu.sa" at bounding box center [1009, 370] width 950 height 29
drag, startPoint x: 988, startPoint y: 370, endPoint x: 856, endPoint y: 361, distance: 132.8
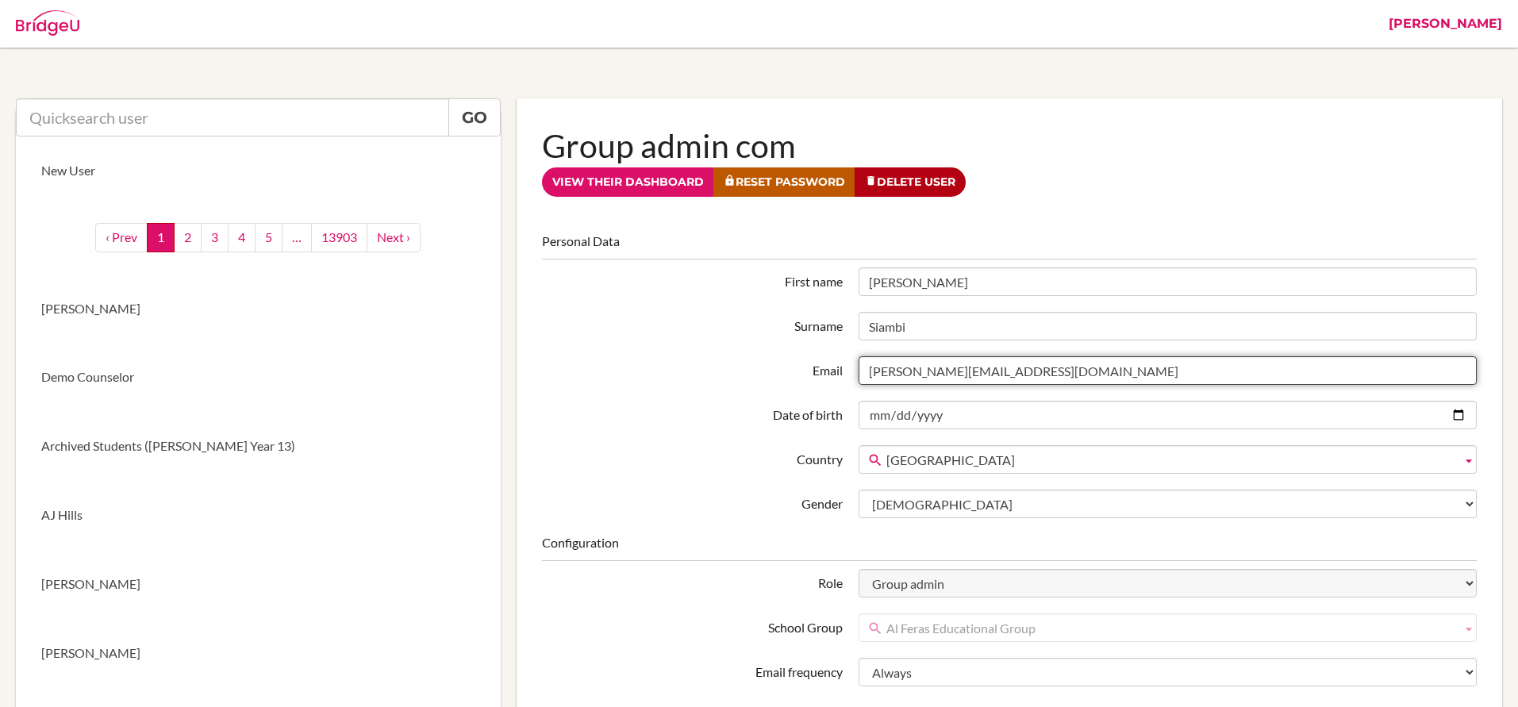
click at [856, 361] on div "[PERSON_NAME][EMAIL_ADDRESS][DOMAIN_NAME]" at bounding box center [1167, 370] width 634 height 29
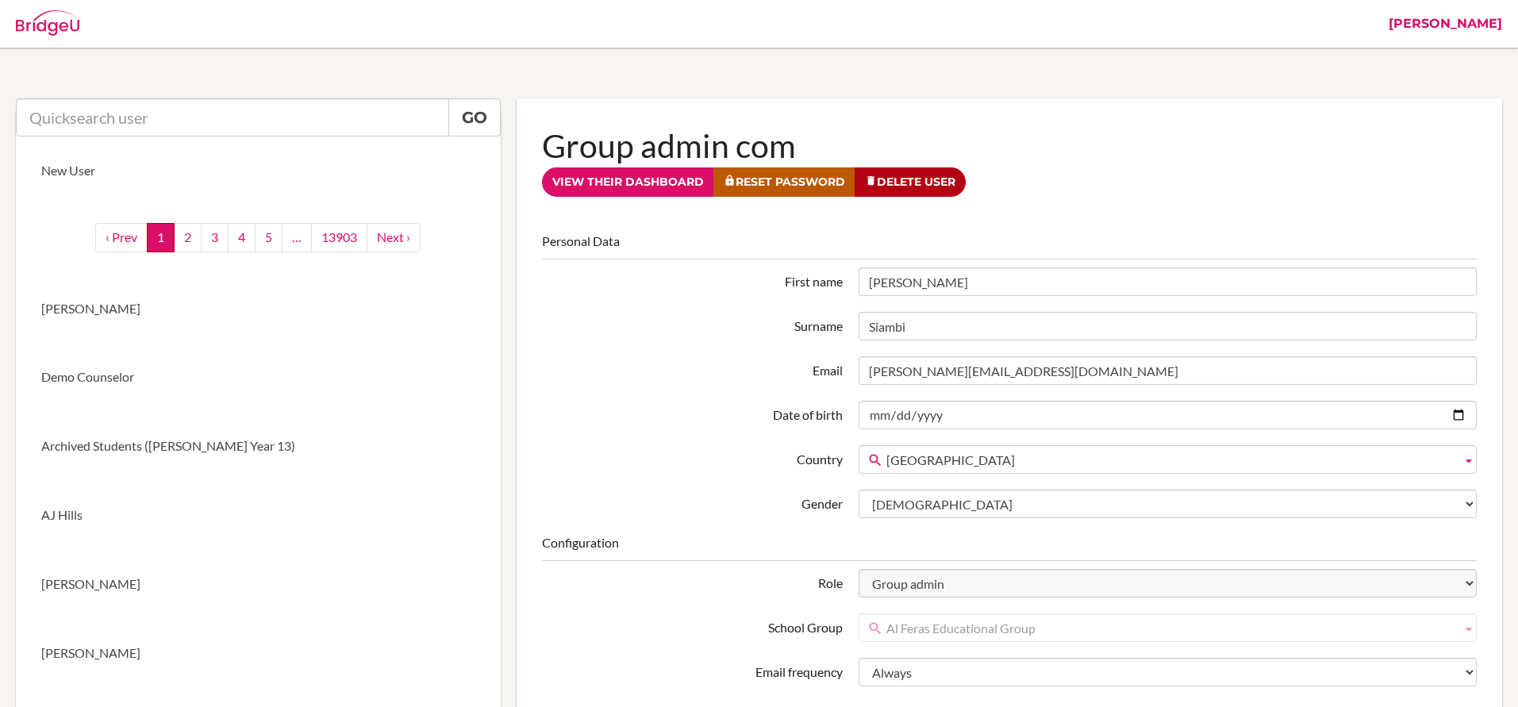
click at [720, 432] on fieldset "Personal Data First name [PERSON_NAME] Surname [GEOGRAPHIC_DATA] Email [PERSON_…" at bounding box center [1009, 375] width 935 height 286
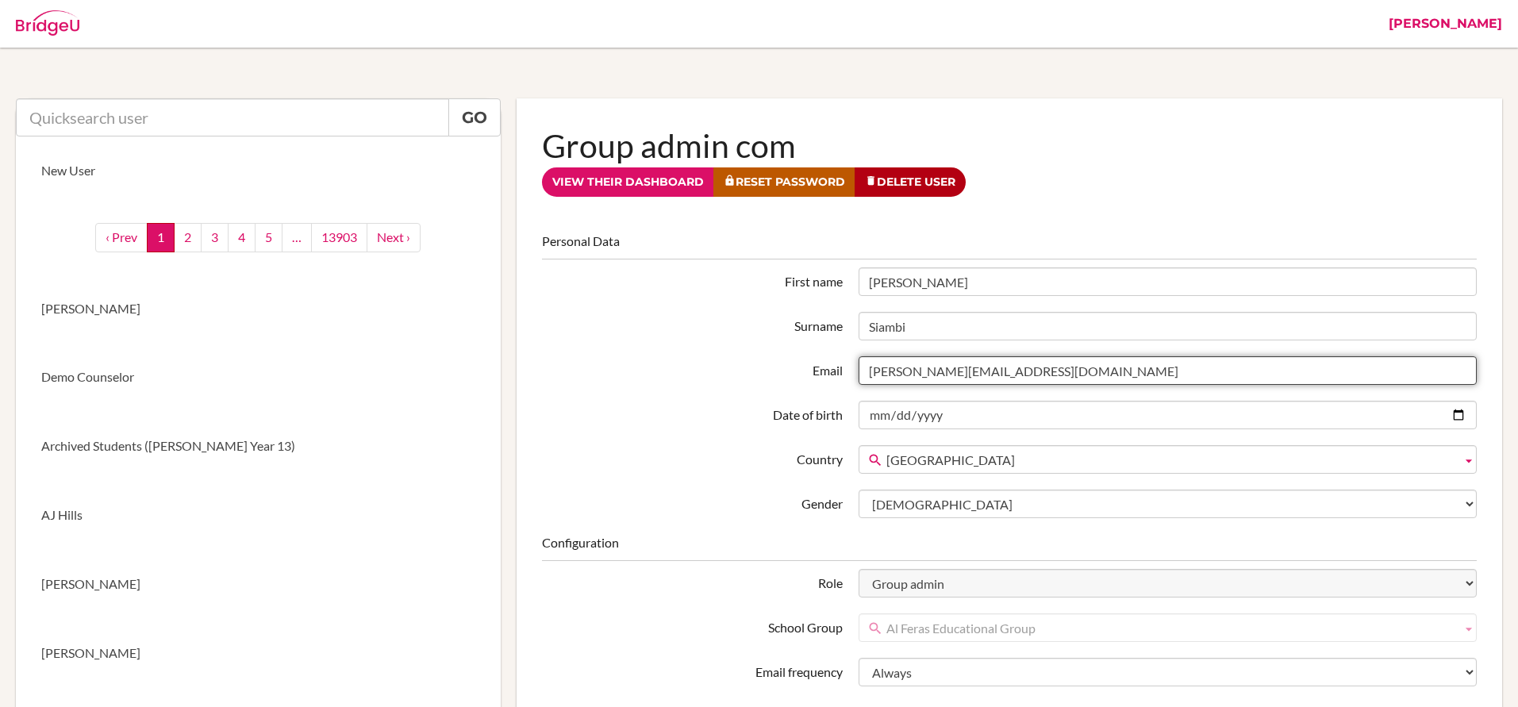
drag, startPoint x: 1000, startPoint y: 371, endPoint x: 825, endPoint y: 372, distance: 175.3
click at [825, 372] on div "Email james@jischool.org" at bounding box center [1009, 370] width 950 height 29
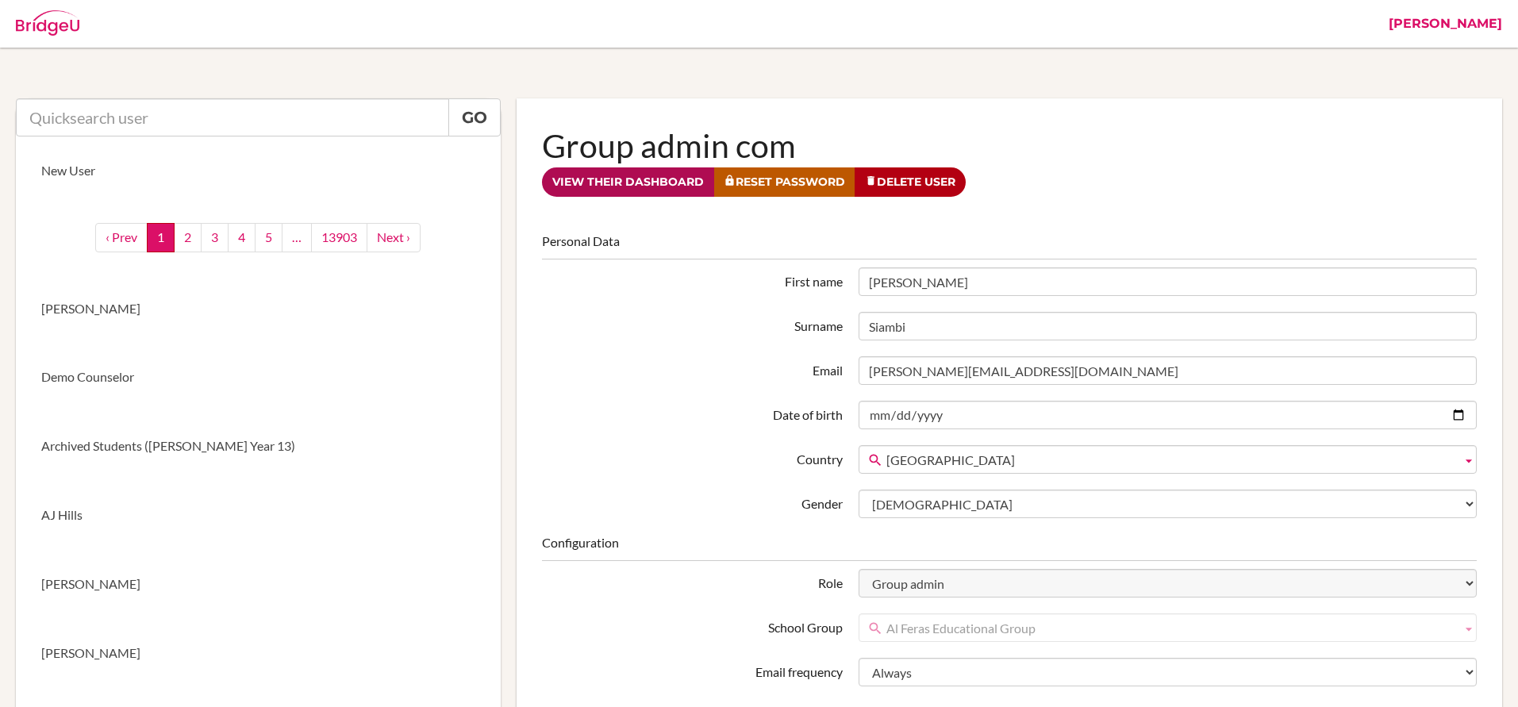
click at [596, 175] on link "View their dashboard" at bounding box center [628, 181] width 172 height 29
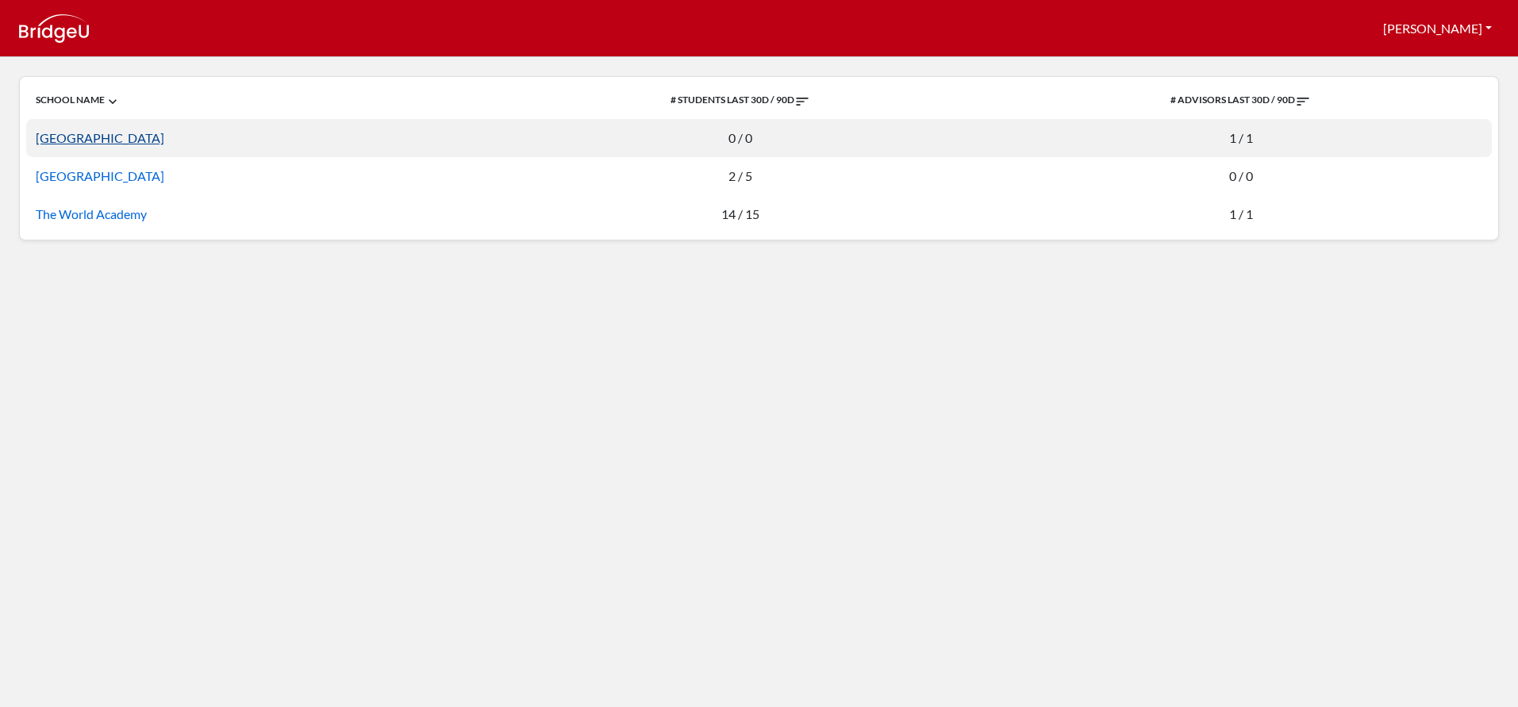
click at [110, 140] on link "Al Afaq International School" at bounding box center [100, 137] width 129 height 15
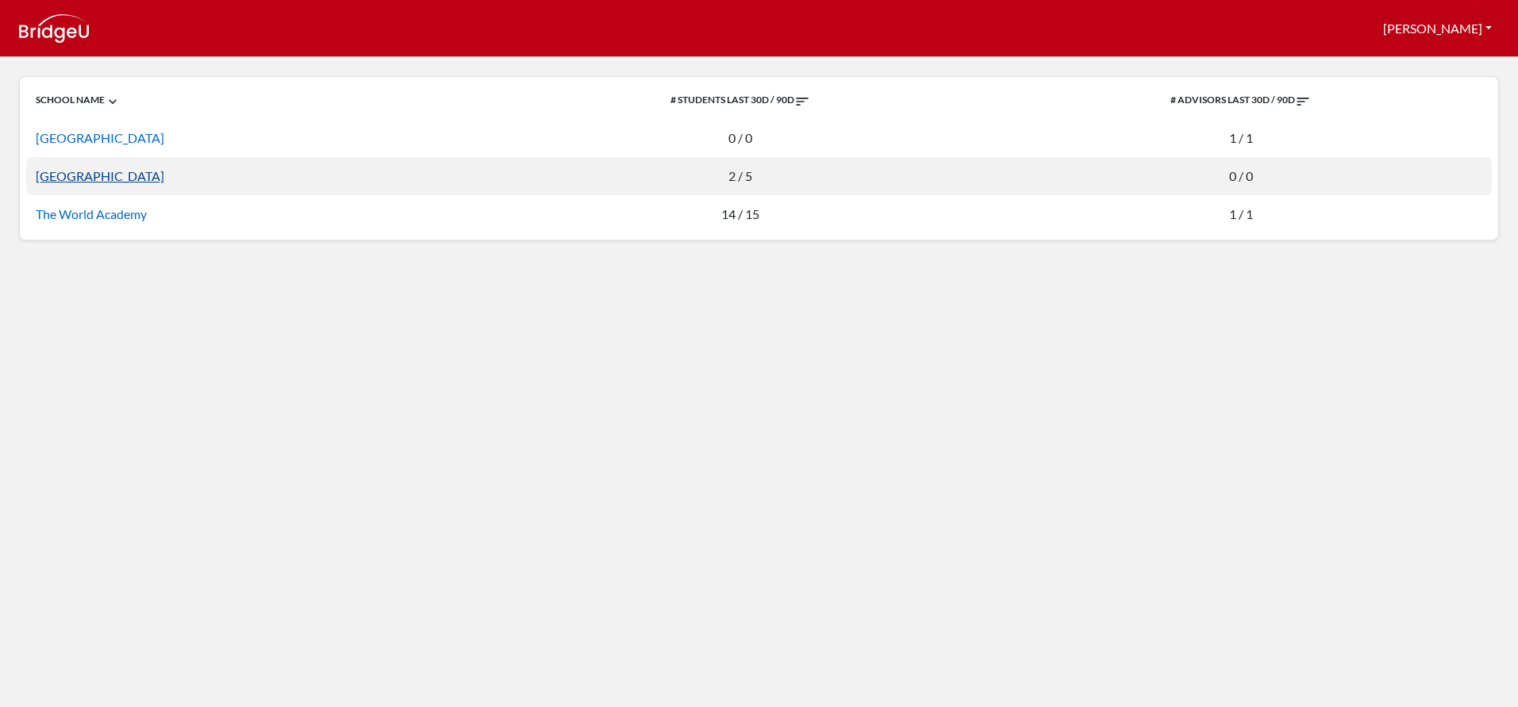
click at [94, 178] on link "[GEOGRAPHIC_DATA]" at bounding box center [100, 175] width 129 height 15
